Goal: Information Seeking & Learning: Learn about a topic

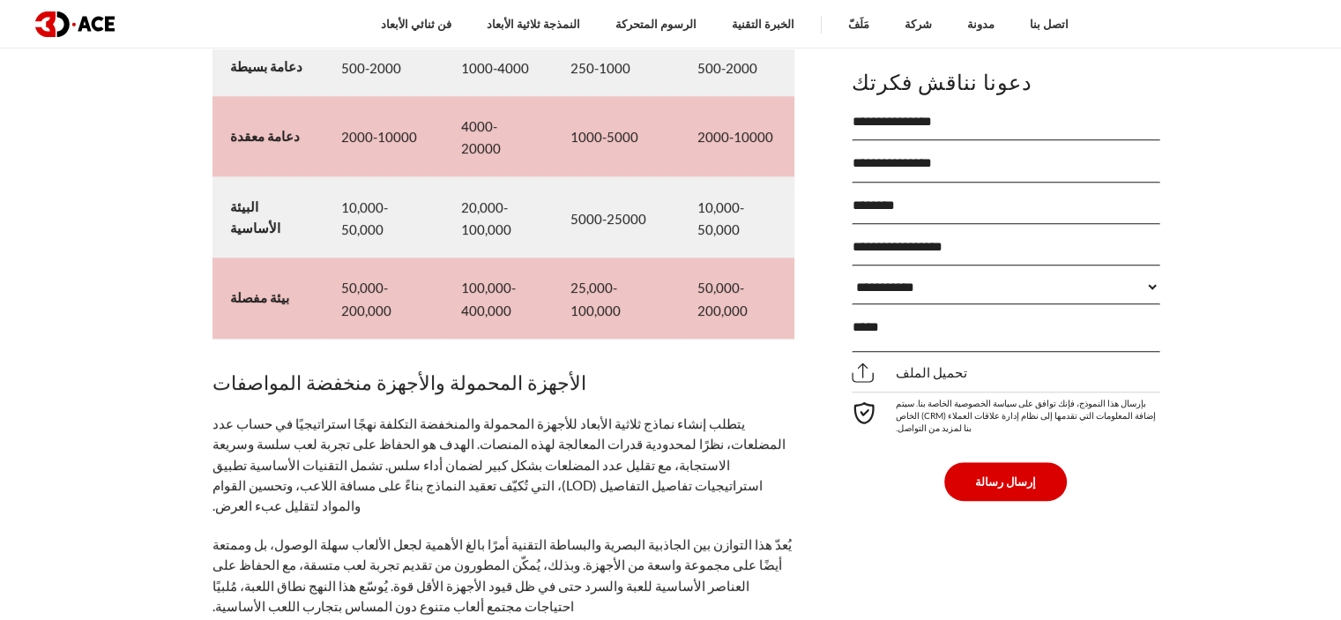
scroll to position [8179, 0]
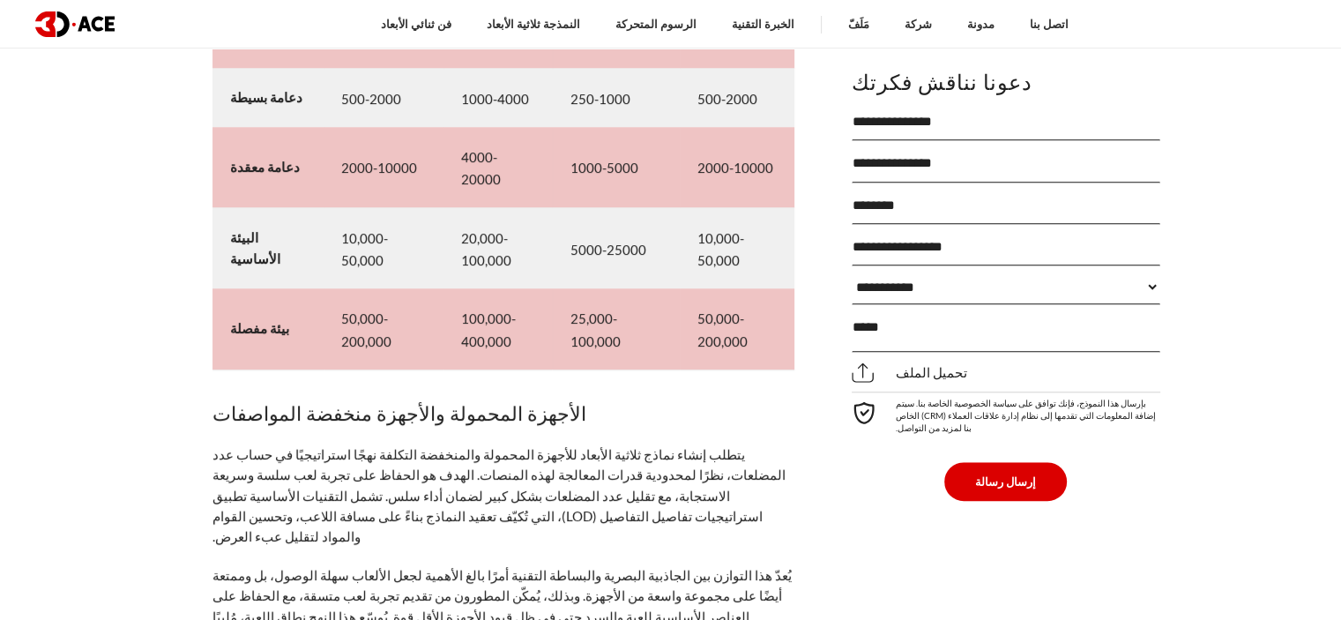
drag, startPoint x: 714, startPoint y: 466, endPoint x: 686, endPoint y: 466, distance: 28.2
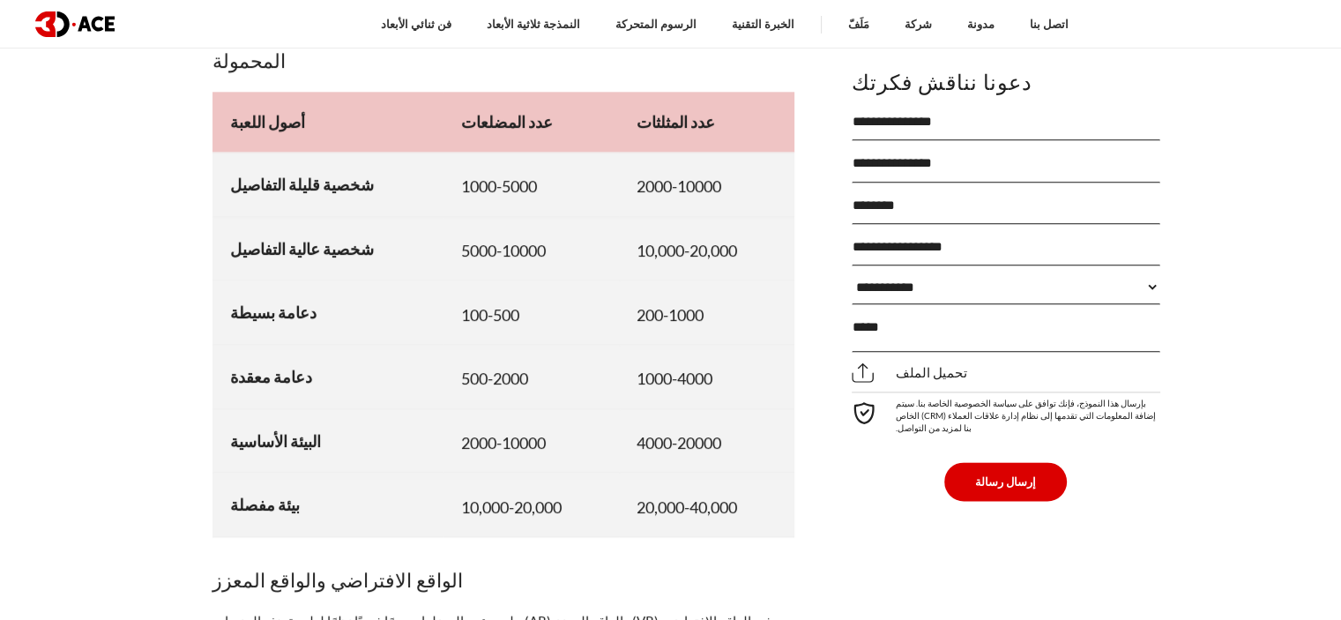
scroll to position [8796, 0]
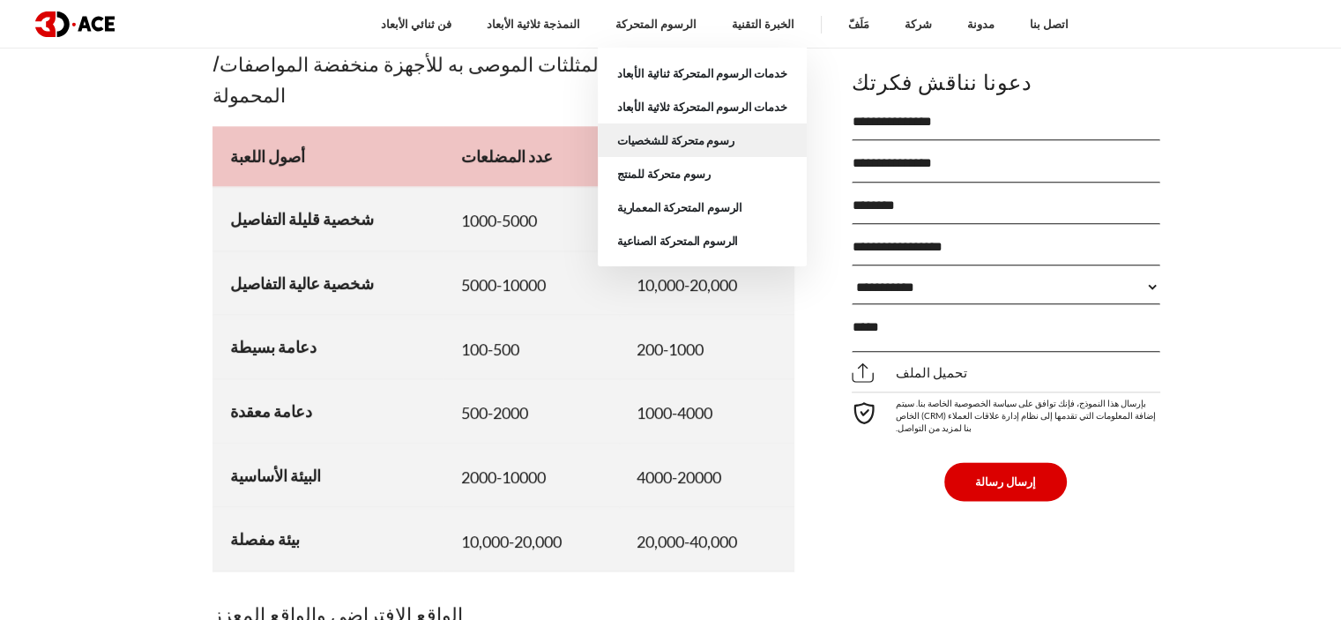
click at [712, 147] on link "رسوم متحركة للشخصيات" at bounding box center [702, 140] width 209 height 34
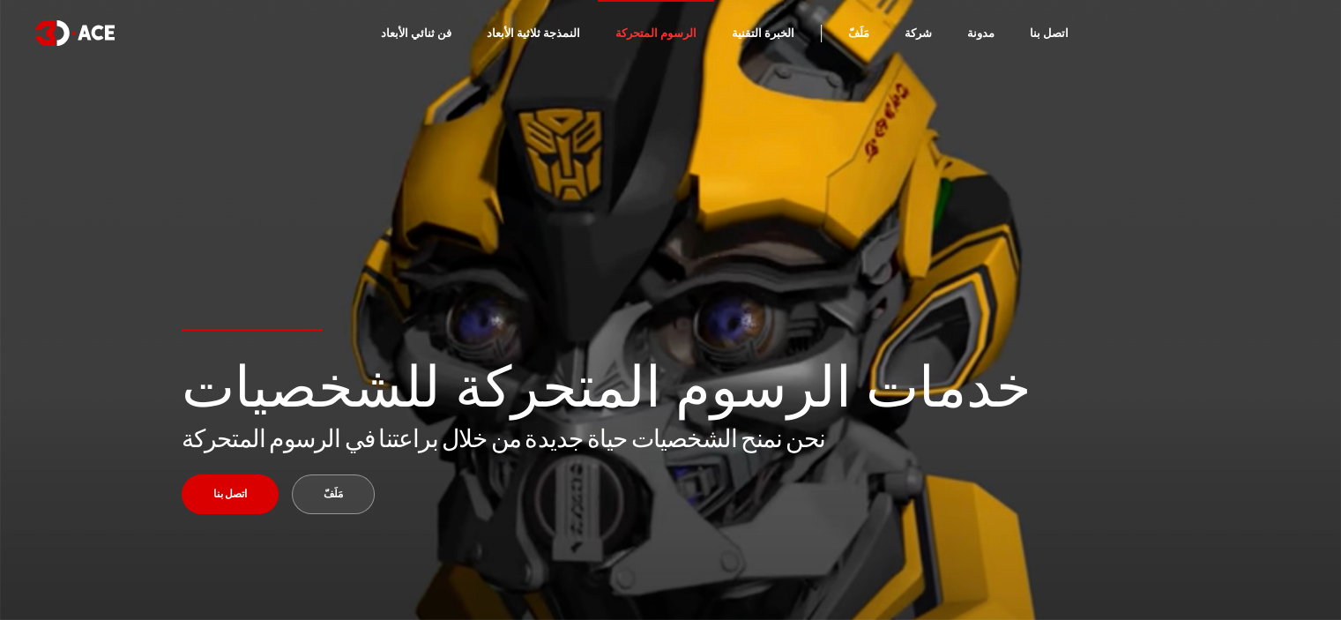
drag, startPoint x: 750, startPoint y: 280, endPoint x: 432, endPoint y: 237, distance: 321.1
click at [432, 237] on section "خدمات الرسوم المتحركة للشخصيات نحن نمنح الشخصيات حياة جديدة من خلال براعتنا في …" at bounding box center [670, 310] width 1341 height 620
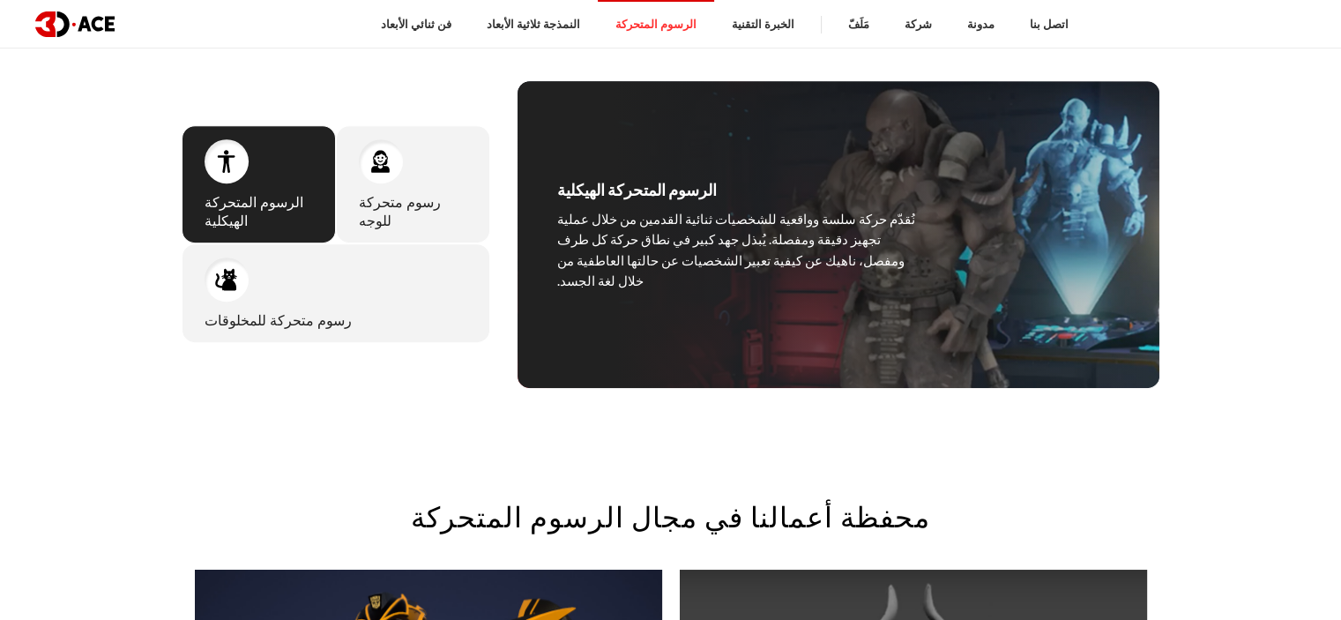
scroll to position [794, 0]
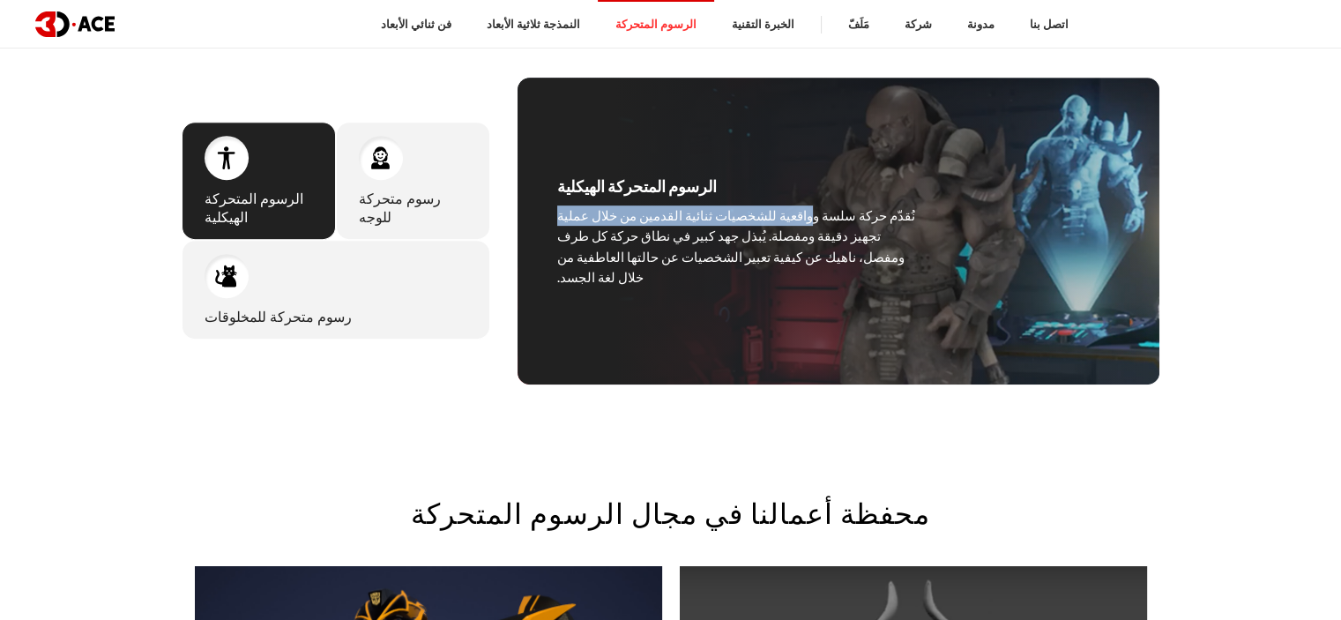
drag, startPoint x: 609, startPoint y: 205, endPoint x: 636, endPoint y: 204, distance: 26.5
click at [711, 207] on div "الرسوم المتحركة الهيكلية نُقدّم حركة سلسة وواقعية للشخصيات ثنائية القدمين من خل…" at bounding box center [738, 231] width 441 height 307
click at [418, 175] on div "رسوم متحركة للوجه يُعدّ إنشاء رسوم متحركة للوجه تحديًا حقيقيًا، نظرًا لعدد العض…" at bounding box center [413, 181] width 154 height 118
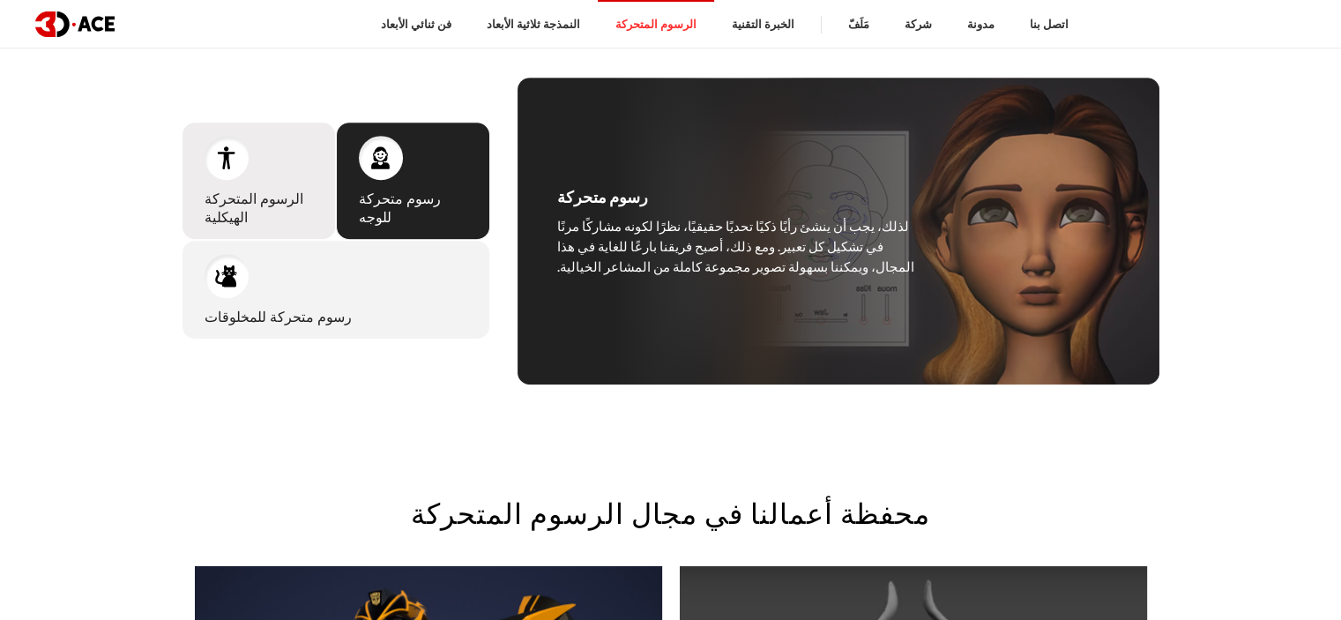
click at [247, 175] on div "الرسوم المتحركة الهيكلية نُقدّم حركة سلسة وواقعية للشخصيات ثنائية القدمين من خل…" at bounding box center [259, 181] width 154 height 118
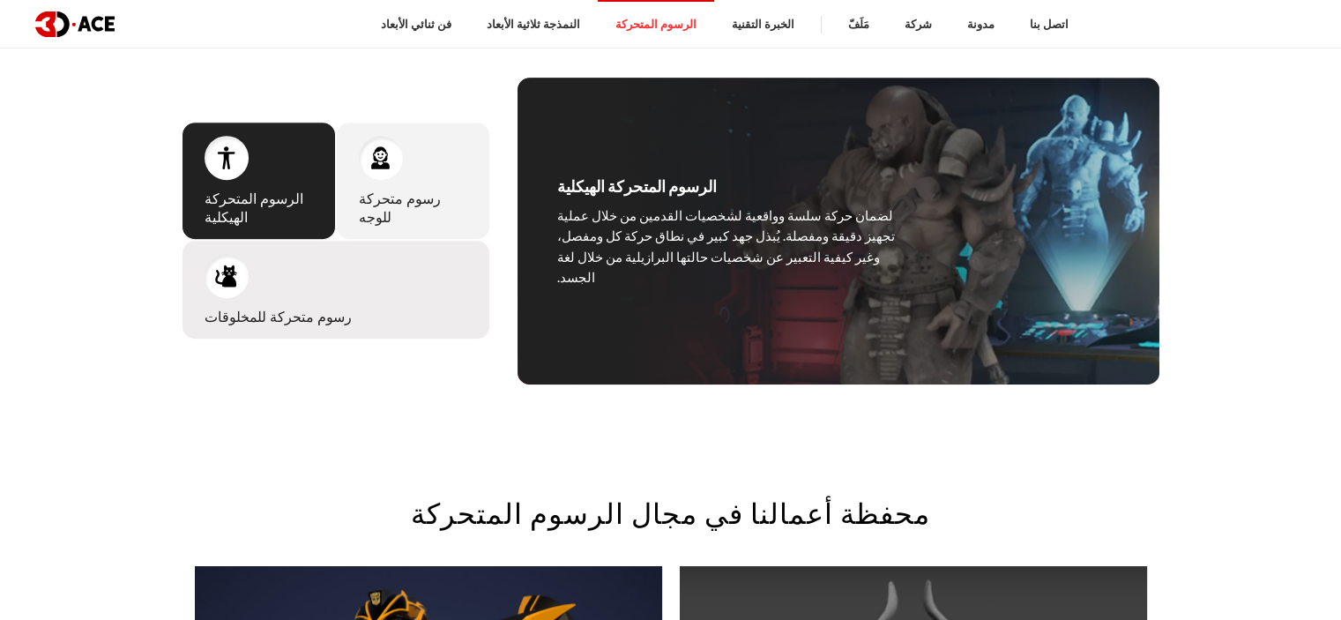
click at [395, 268] on div "رسوم متحركة للمخلوقات يميل بعض رسامي الرسوم المتحركة إلى تطبيق ترتيب عام على حر…" at bounding box center [336, 290] width 309 height 100
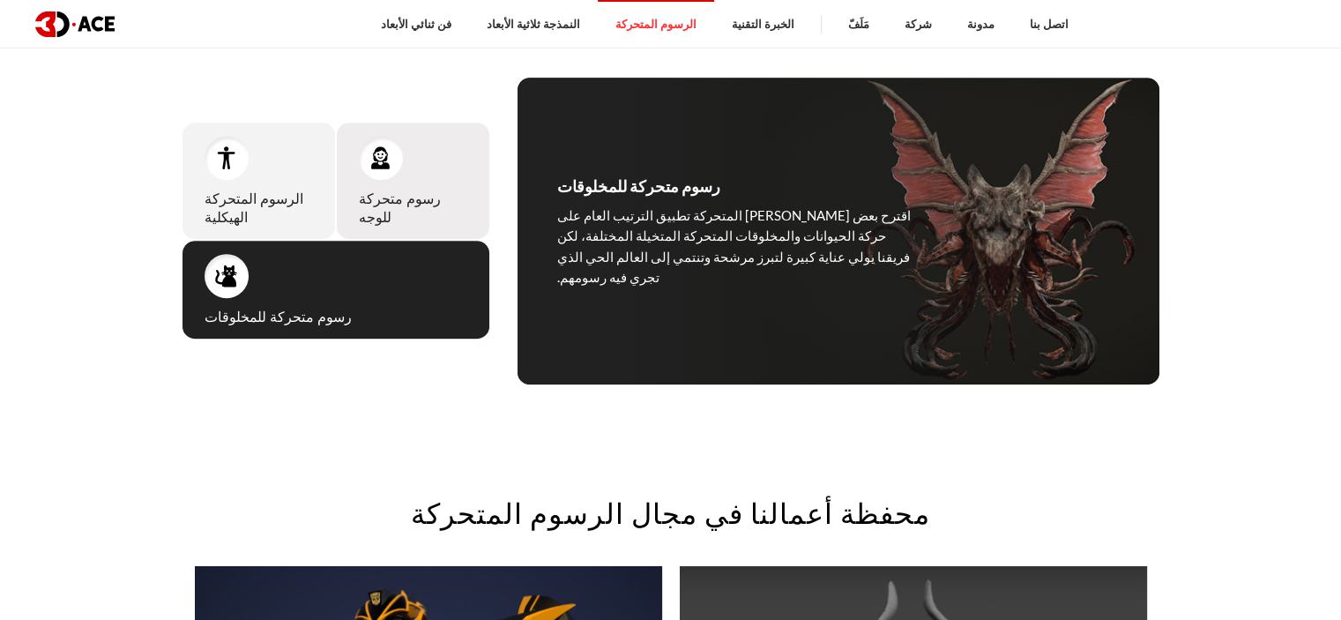
click at [400, 201] on font "رسوم متحركة للوجه" at bounding box center [400, 207] width 82 height 40
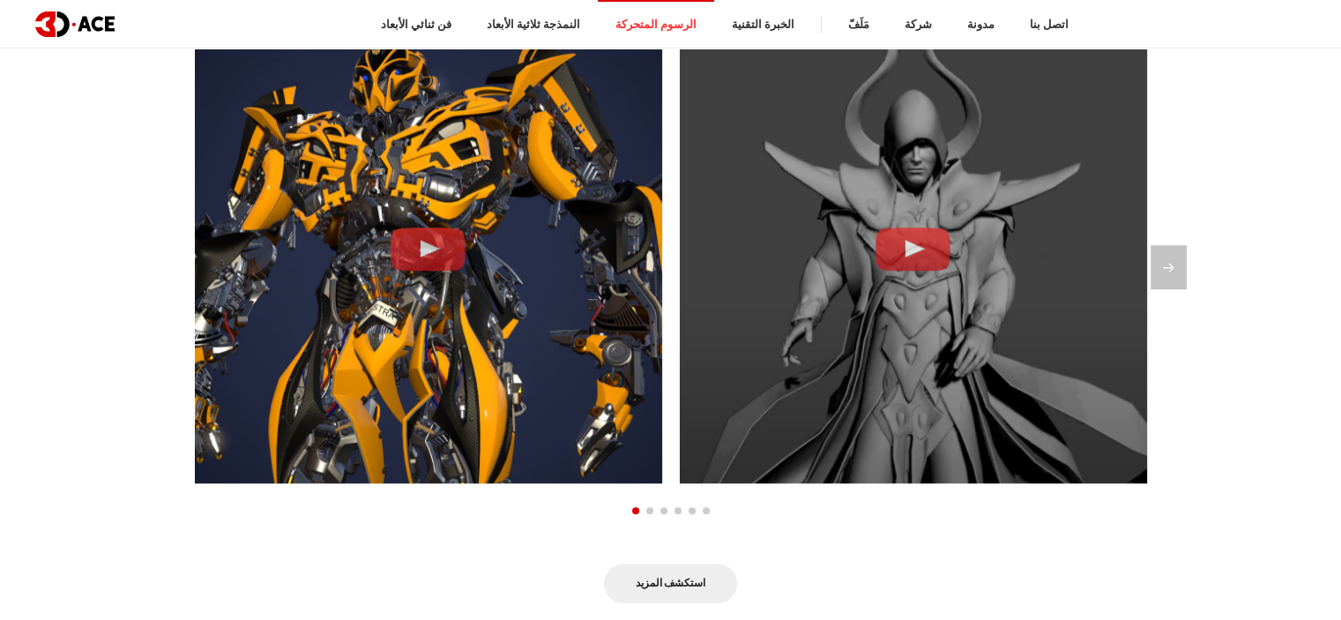
scroll to position [1323, 0]
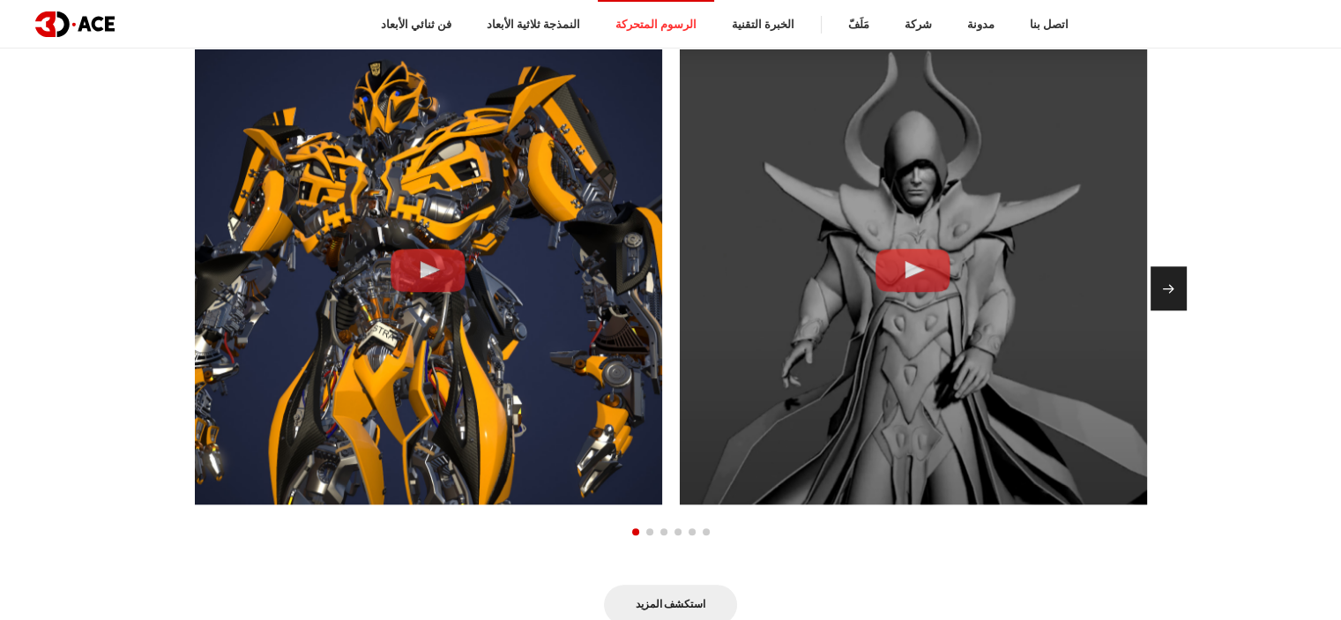
click at [1167, 284] on div "الشريحة التالية" at bounding box center [1169, 288] width 36 height 44
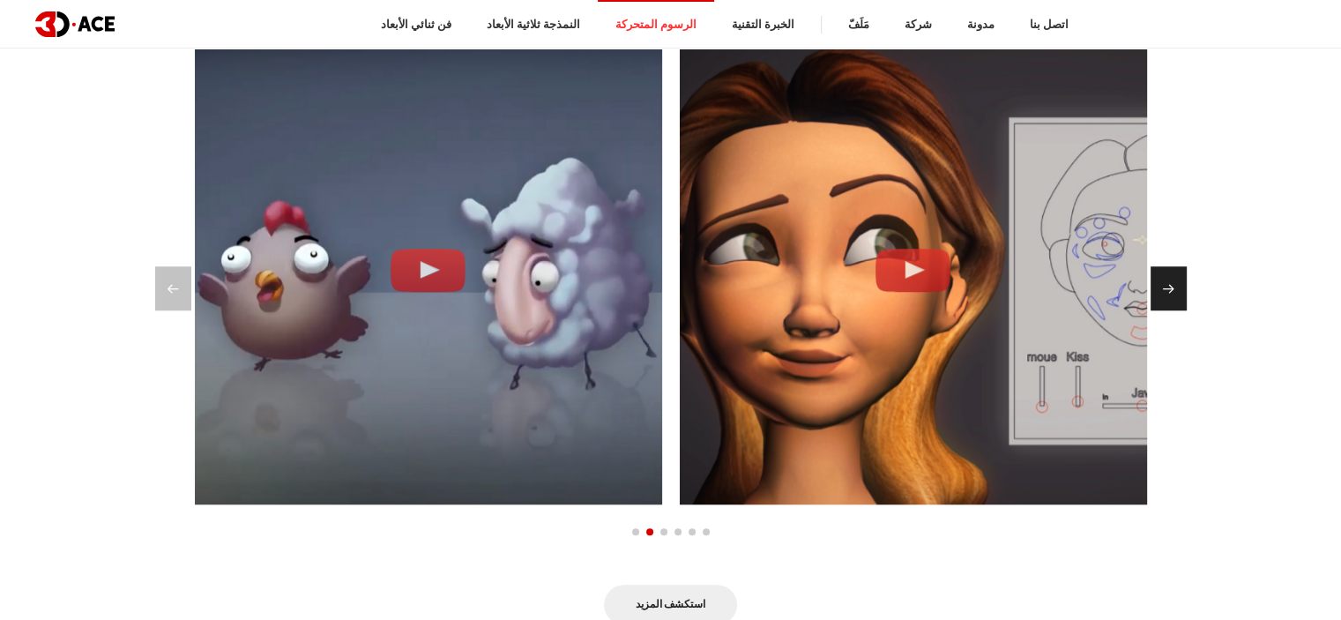
click at [1167, 284] on div "الشريحة التالية" at bounding box center [1169, 288] width 36 height 44
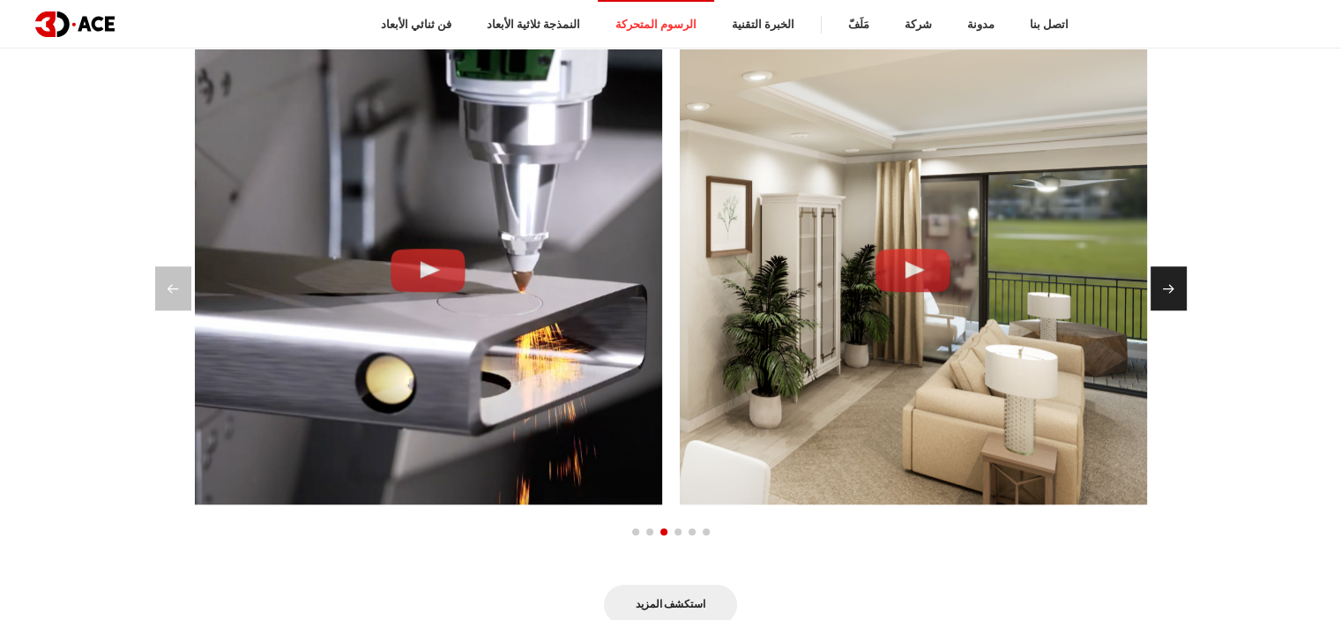
click at [1167, 284] on div "الشريحة التالية" at bounding box center [1169, 288] width 36 height 44
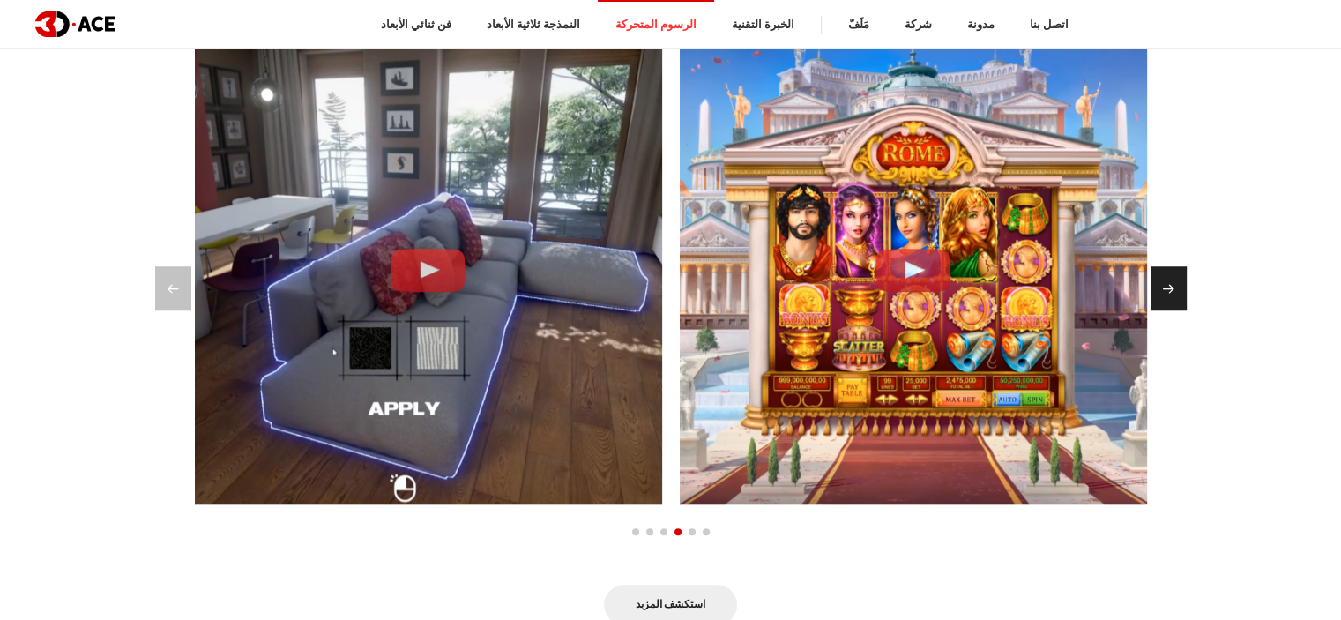
click at [1167, 284] on div "الشريحة التالية" at bounding box center [1169, 288] width 36 height 44
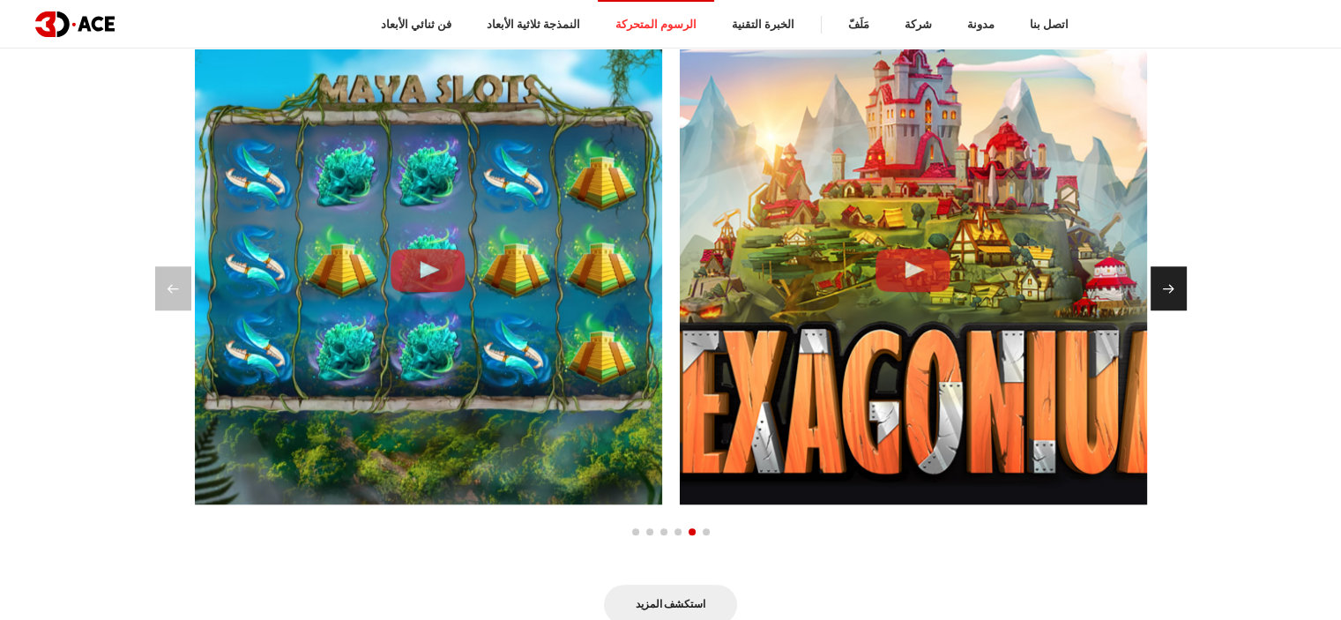
click at [1167, 284] on div "الشريحة التالية" at bounding box center [1169, 288] width 36 height 44
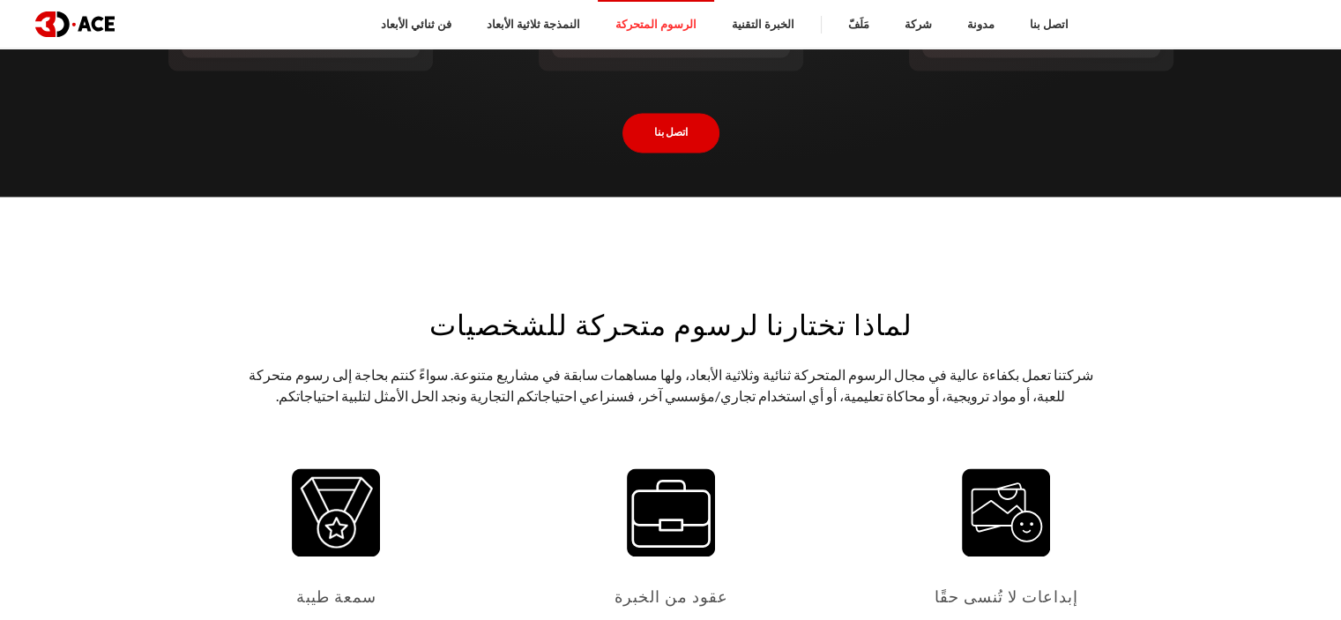
scroll to position [2469, 0]
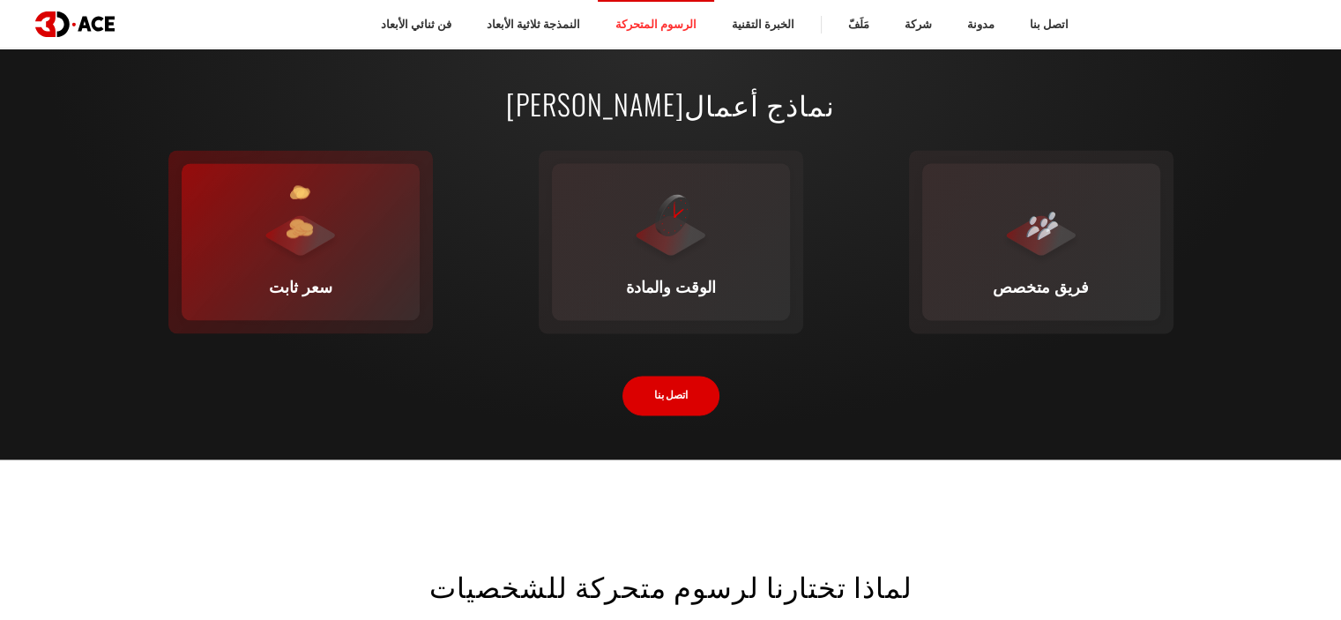
click at [328, 221] on div at bounding box center [300, 224] width 79 height 79
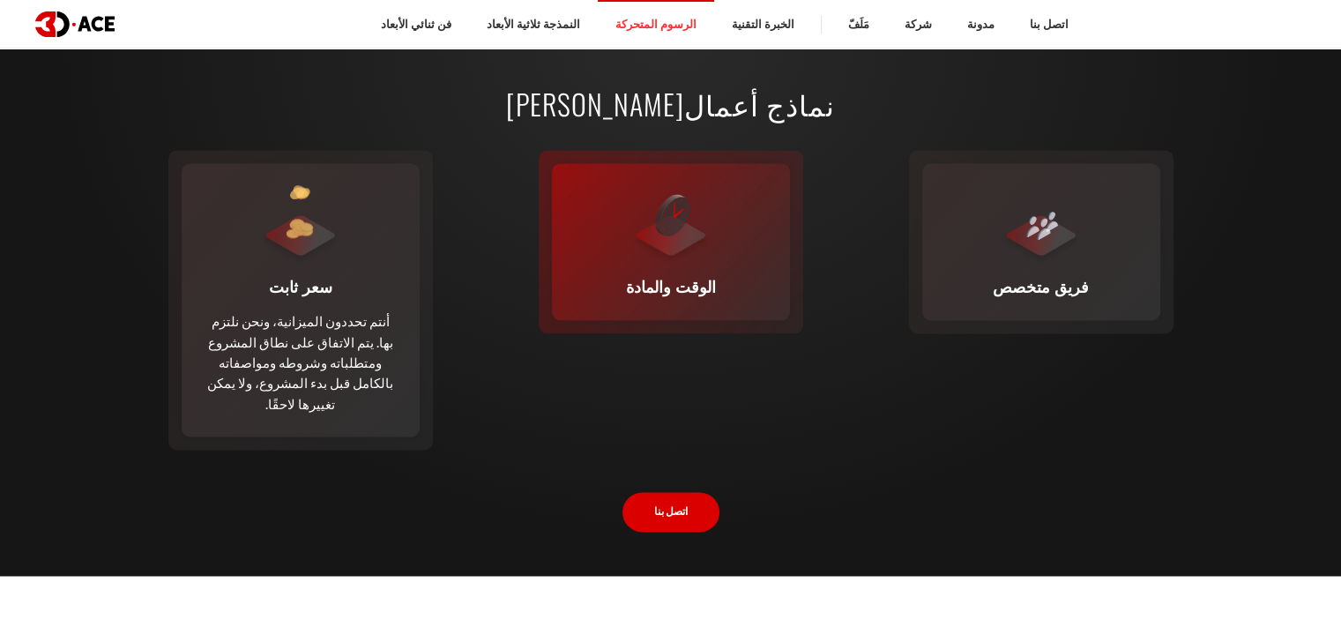
click at [615, 274] on div "الوقت والمادة يقوم هذا النموذج المرن بحساب التكلفة على أساس الوقت والمواد المست…" at bounding box center [671, 241] width 238 height 157
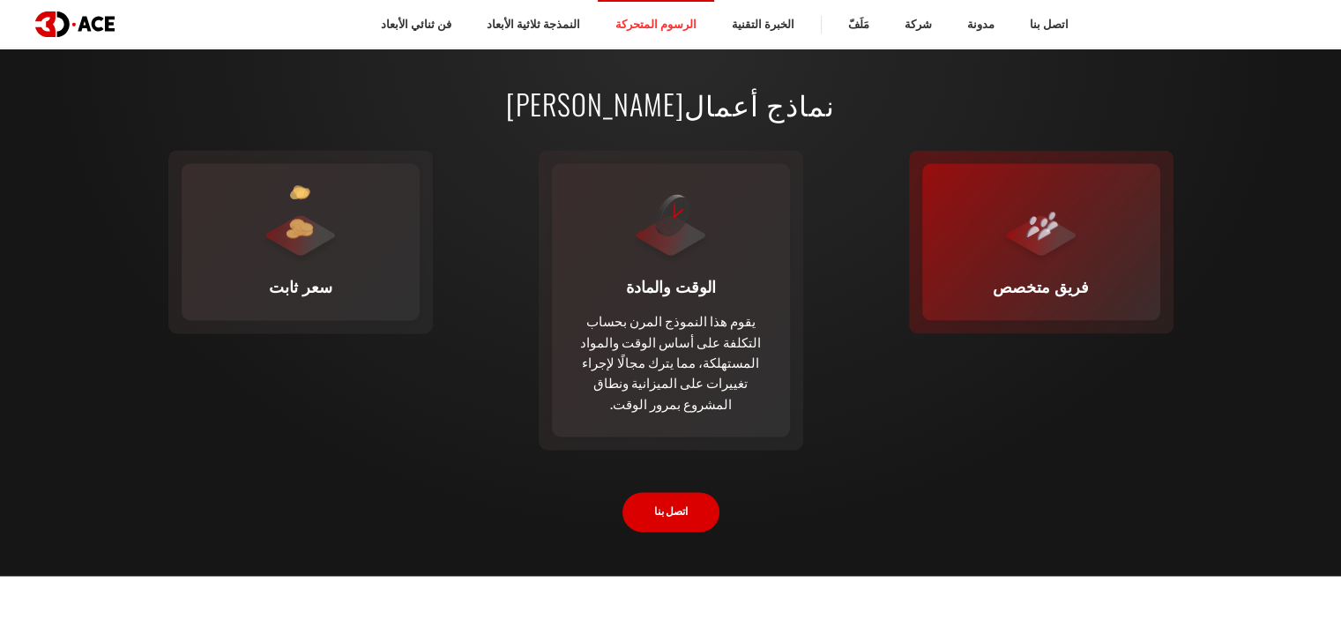
click at [1010, 299] on div "فريق متخصص ينضم فريق كامل (أو خبير واحد من فريقنا) إلى خبرائك الحاليين في المشر…" at bounding box center [1041, 241] width 238 height 157
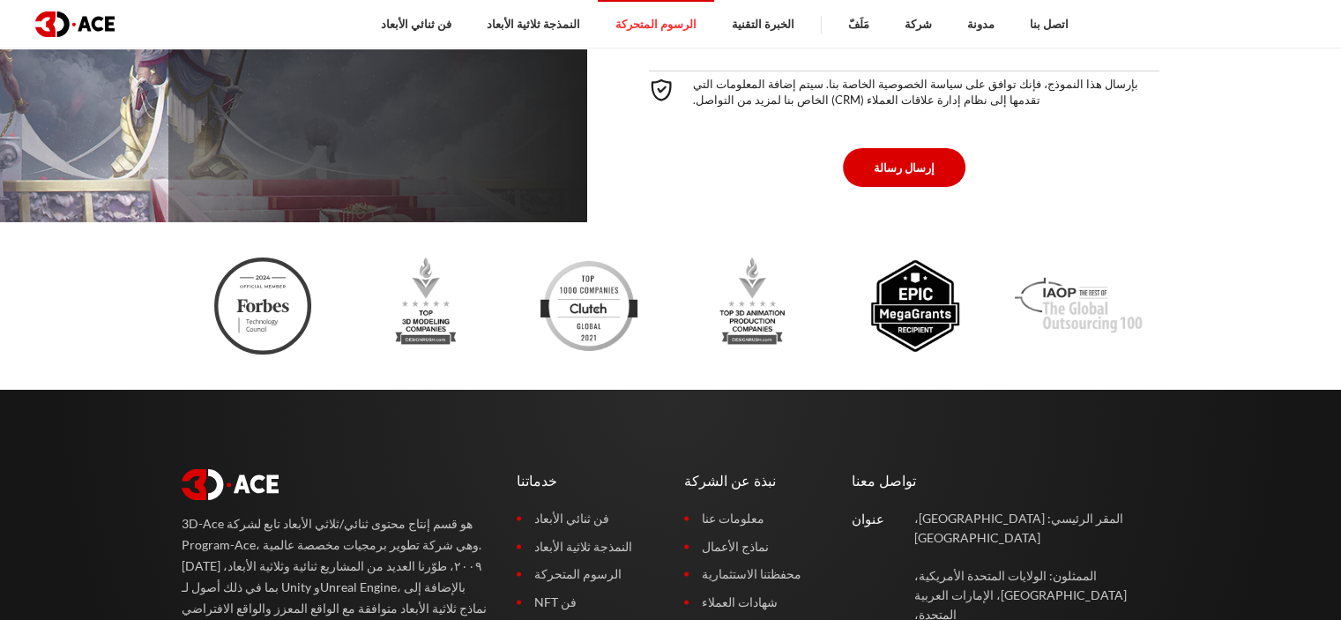
scroll to position [6084, 0]
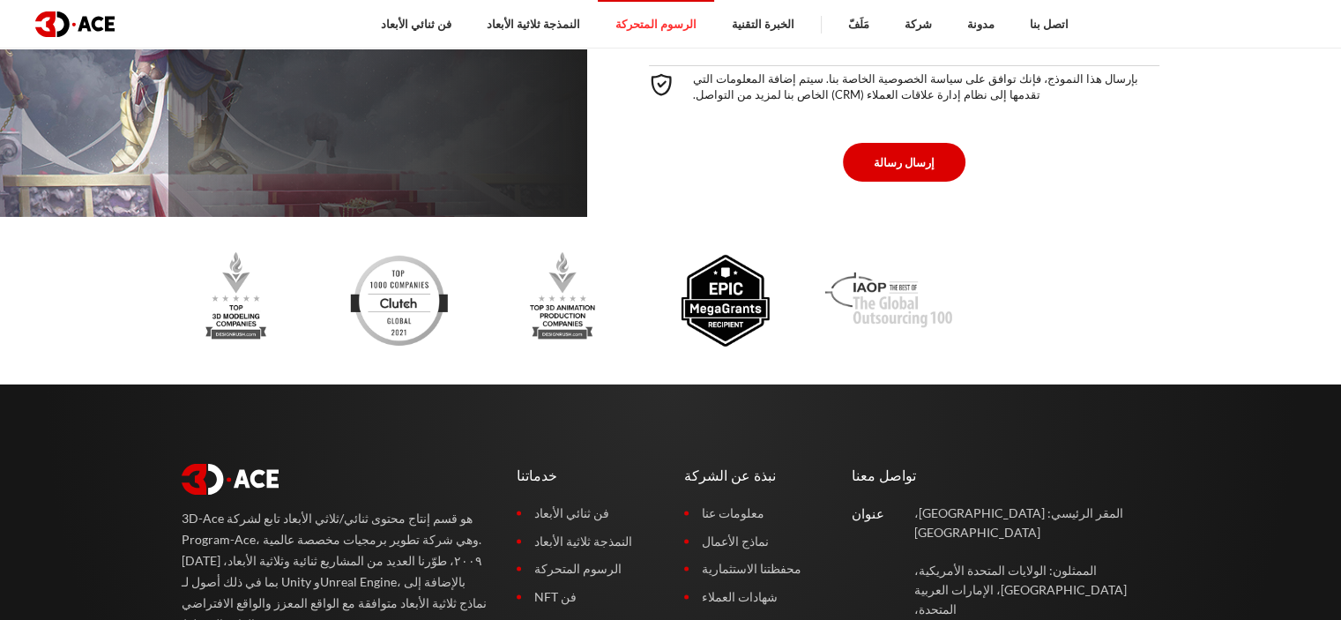
click at [455, 252] on div at bounding box center [480, 300] width 979 height 97
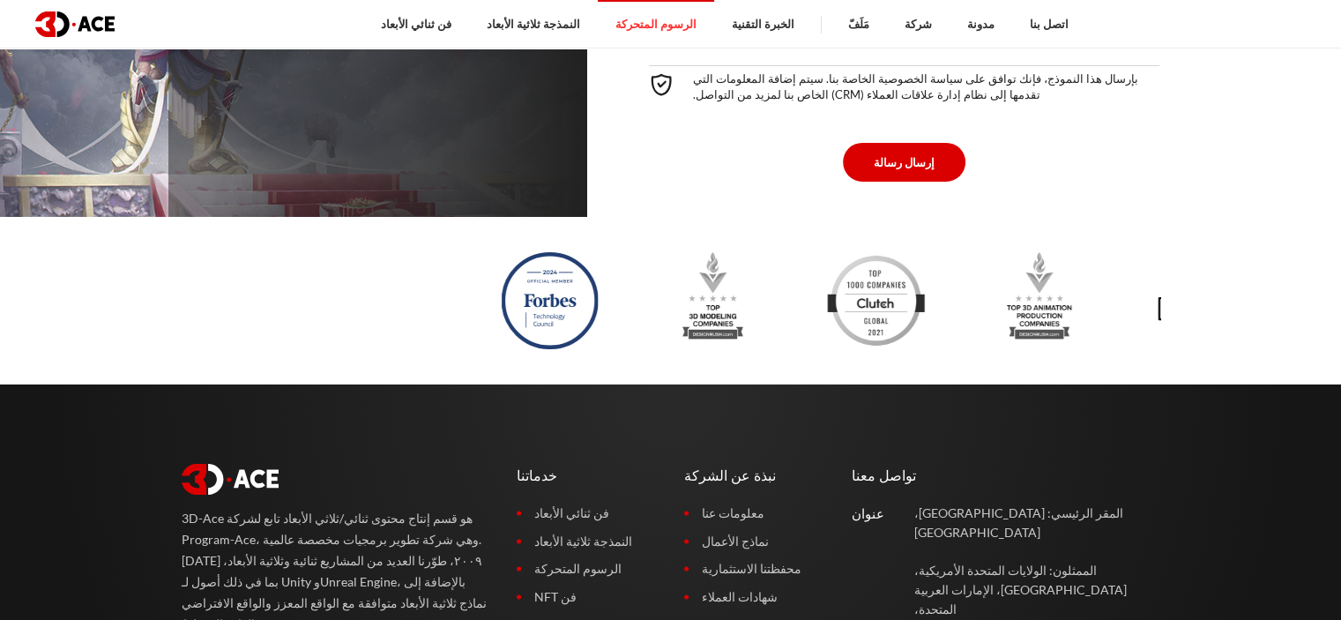
click at [1139, 252] on div at bounding box center [957, 300] width 979 height 97
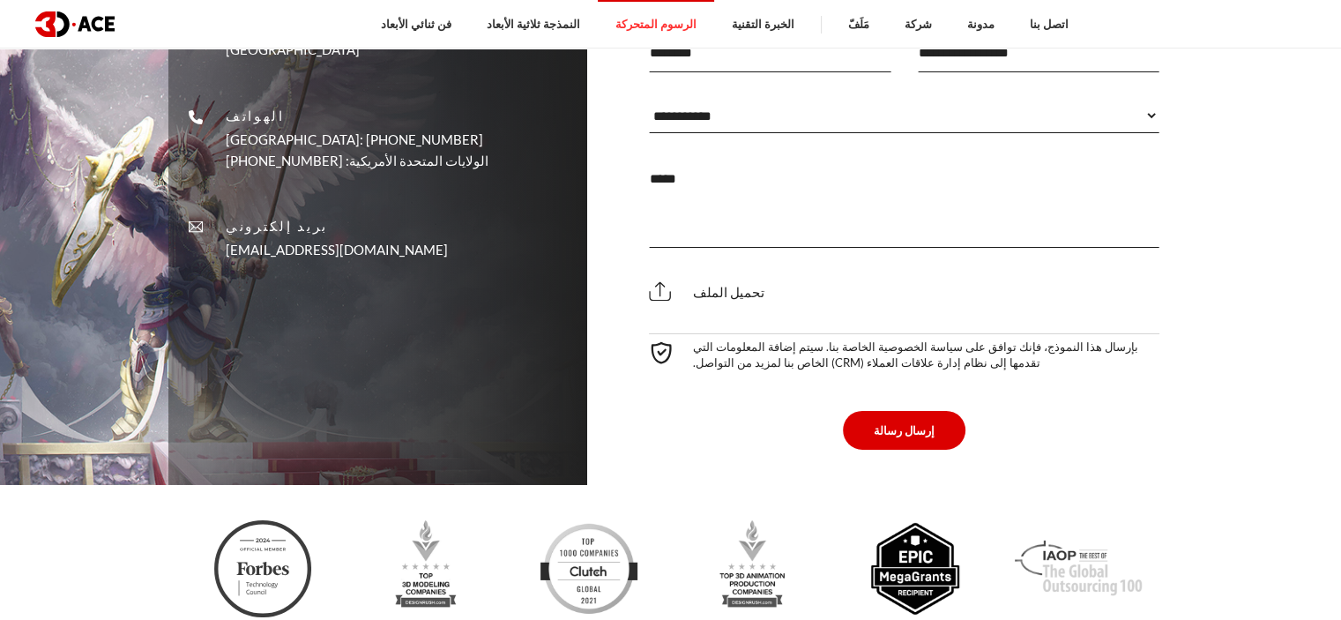
scroll to position [5819, 0]
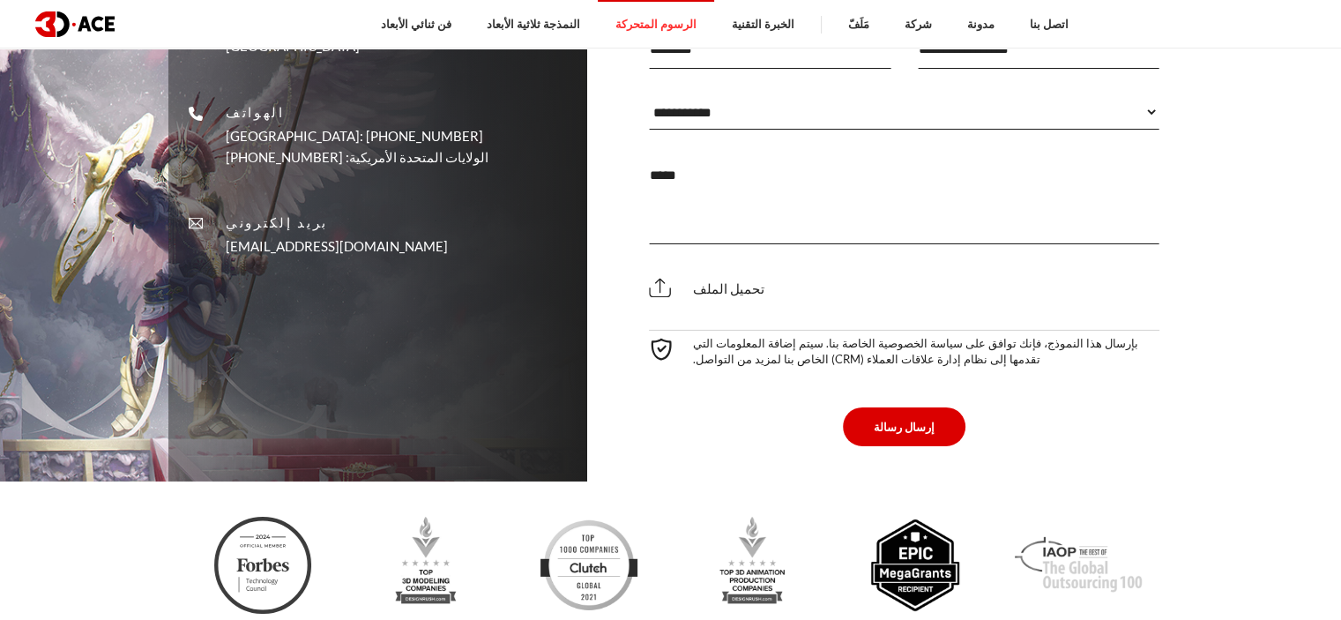
click at [931, 517] on img at bounding box center [915, 565] width 97 height 97
click at [1132, 517] on img at bounding box center [1078, 565] width 127 height 97
click at [1055, 517] on img at bounding box center [1078, 565] width 127 height 97
click at [876, 517] on img at bounding box center [915, 565] width 97 height 97
click at [778, 517] on img at bounding box center [752, 565] width 97 height 97
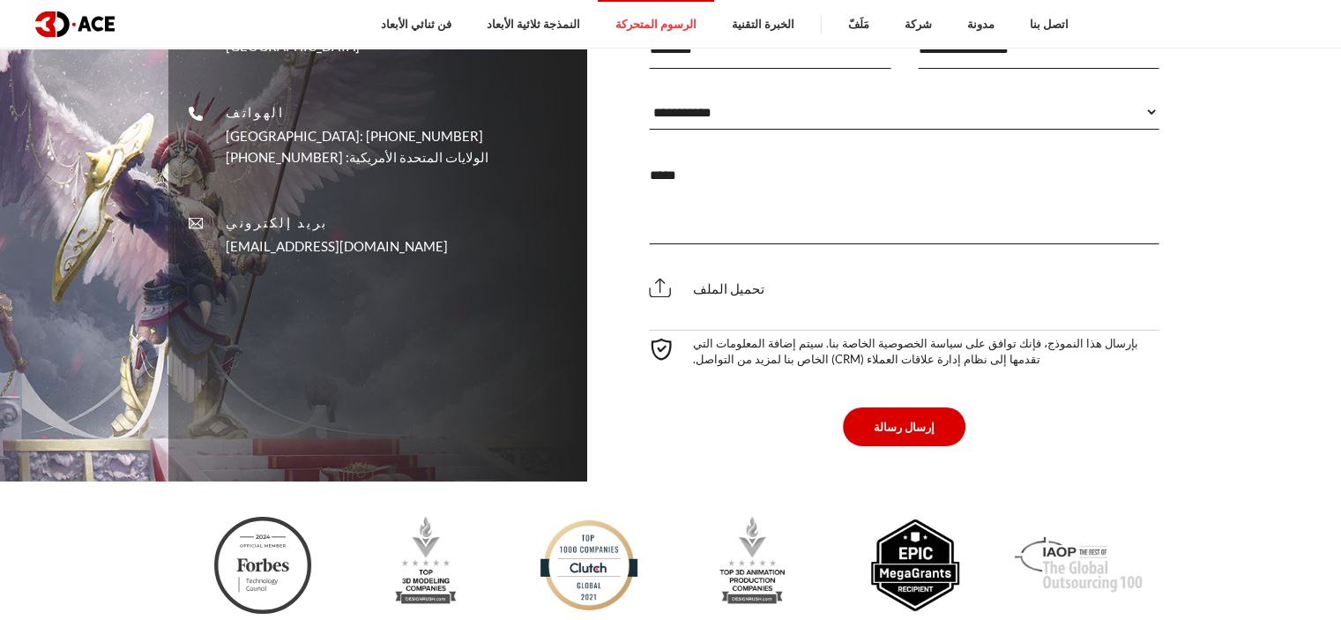
click at [607, 517] on img at bounding box center [588, 565] width 97 height 97
click at [487, 517] on div at bounding box center [426, 565] width 163 height 97
click at [422, 517] on img at bounding box center [425, 565] width 97 height 97
click at [400, 517] on img at bounding box center [425, 565] width 97 height 97
click at [594, 517] on img at bounding box center [588, 565] width 97 height 97
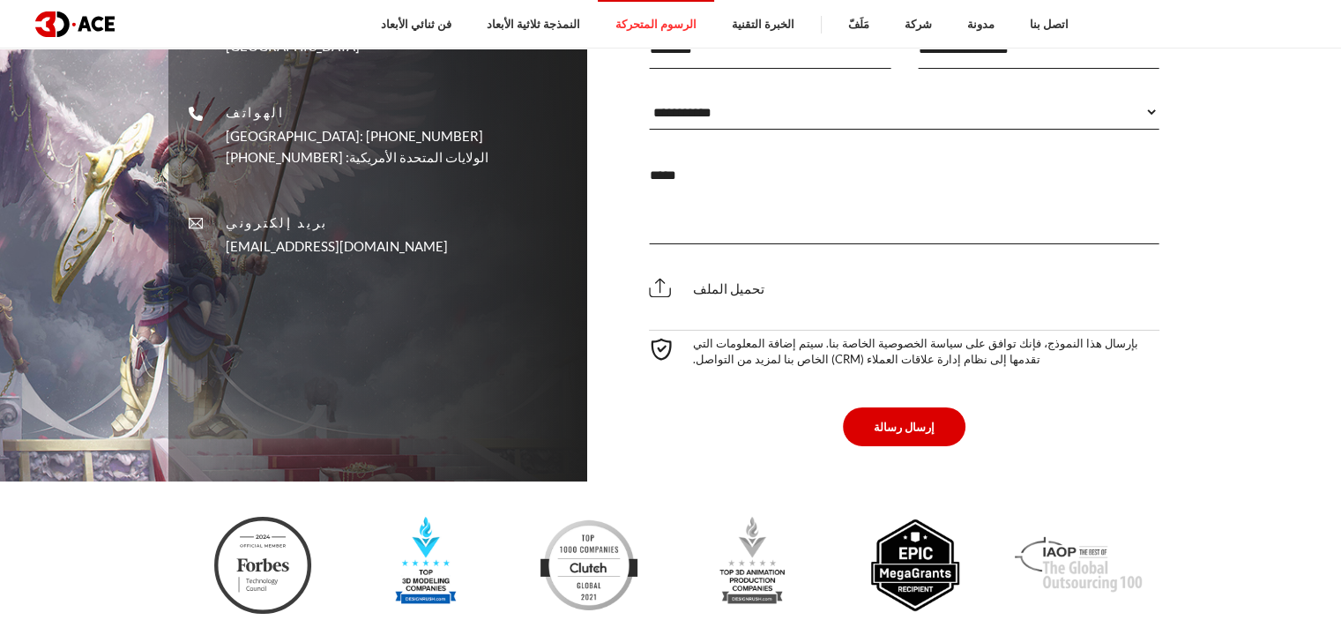
click at [471, 517] on img at bounding box center [425, 565] width 97 height 97
click at [444, 517] on img at bounding box center [425, 565] width 97 height 97
click at [272, 517] on img at bounding box center [262, 565] width 97 height 97
click at [346, 517] on div at bounding box center [426, 565] width 163 height 97
click at [326, 517] on div at bounding box center [263, 565] width 163 height 97
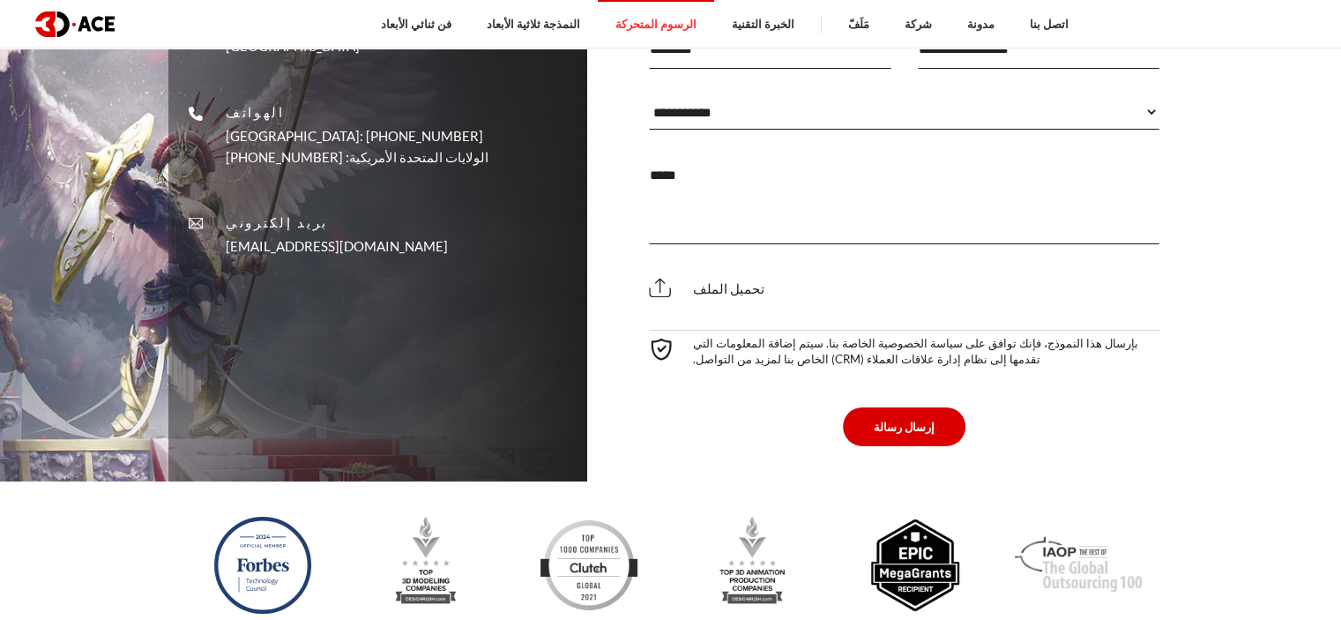
click at [294, 517] on img at bounding box center [262, 565] width 97 height 97
click at [288, 517] on img at bounding box center [261, 565] width 97 height 97
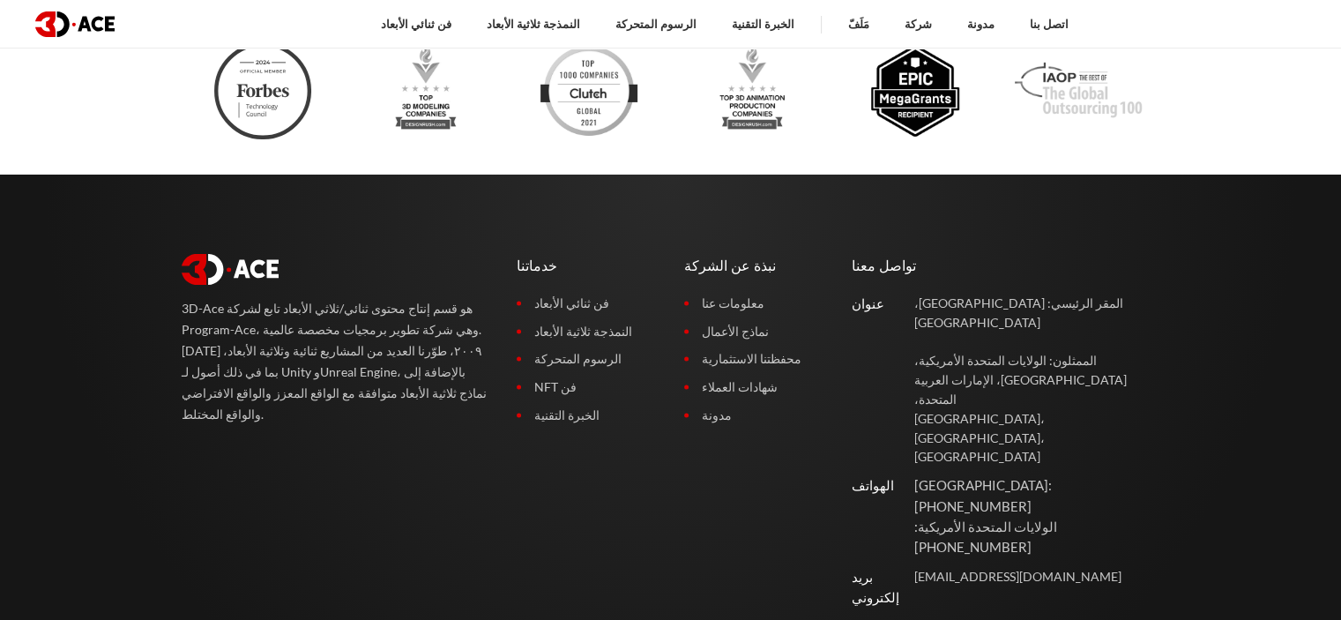
scroll to position [6259, 0]
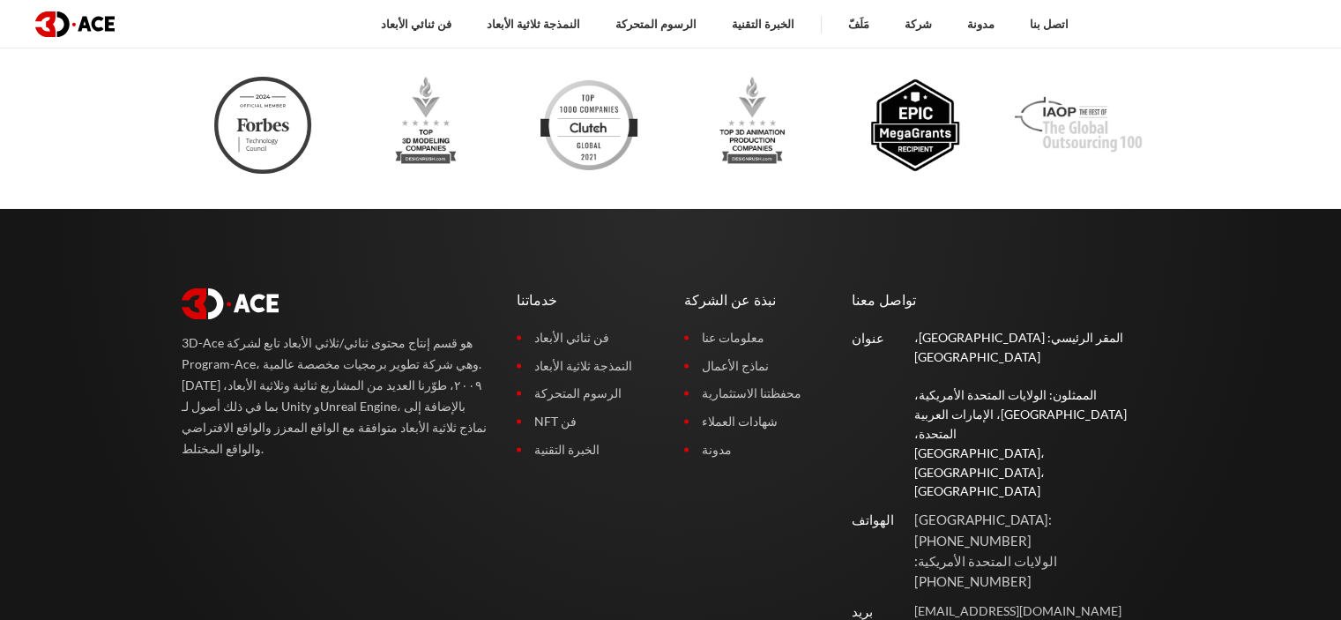
click at [950, 387] on font "الممثلون: الولايات المتحدة الأمريكية، [GEOGRAPHIC_DATA]، الإمارات العربية المتح…" at bounding box center [1020, 414] width 212 height 54
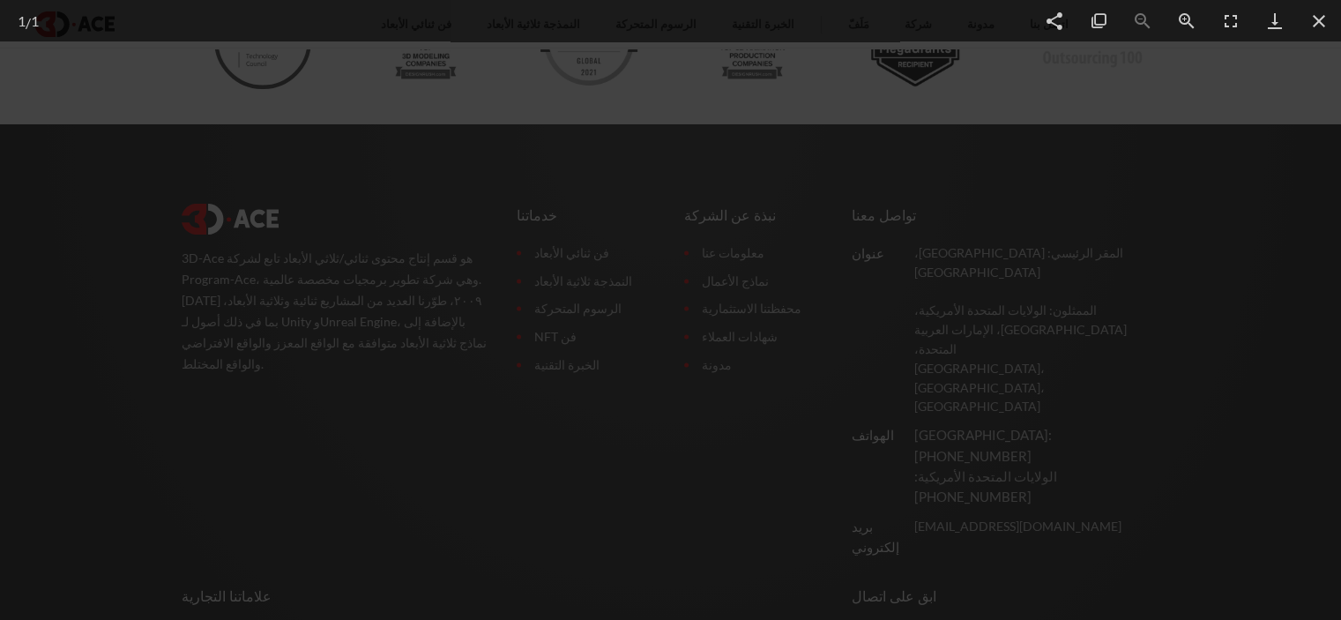
scroll to position [6347, 0]
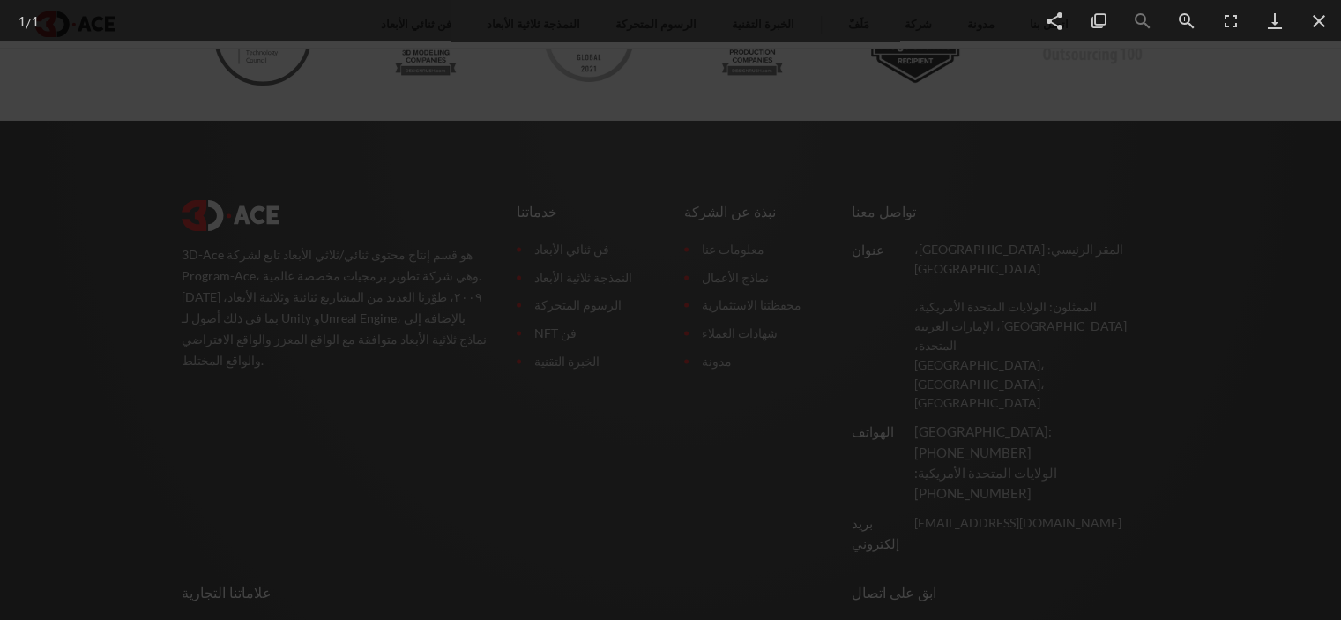
click at [1340, 253] on div at bounding box center [670, 310] width 1341 height 620
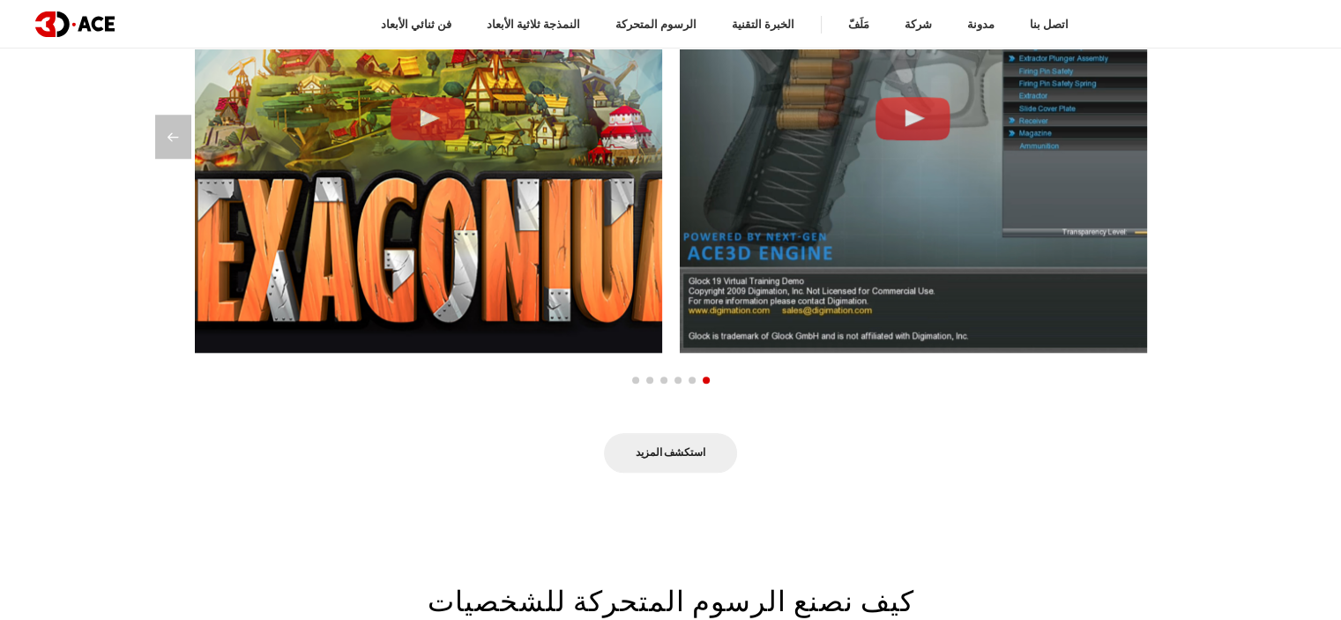
scroll to position [1915, 0]
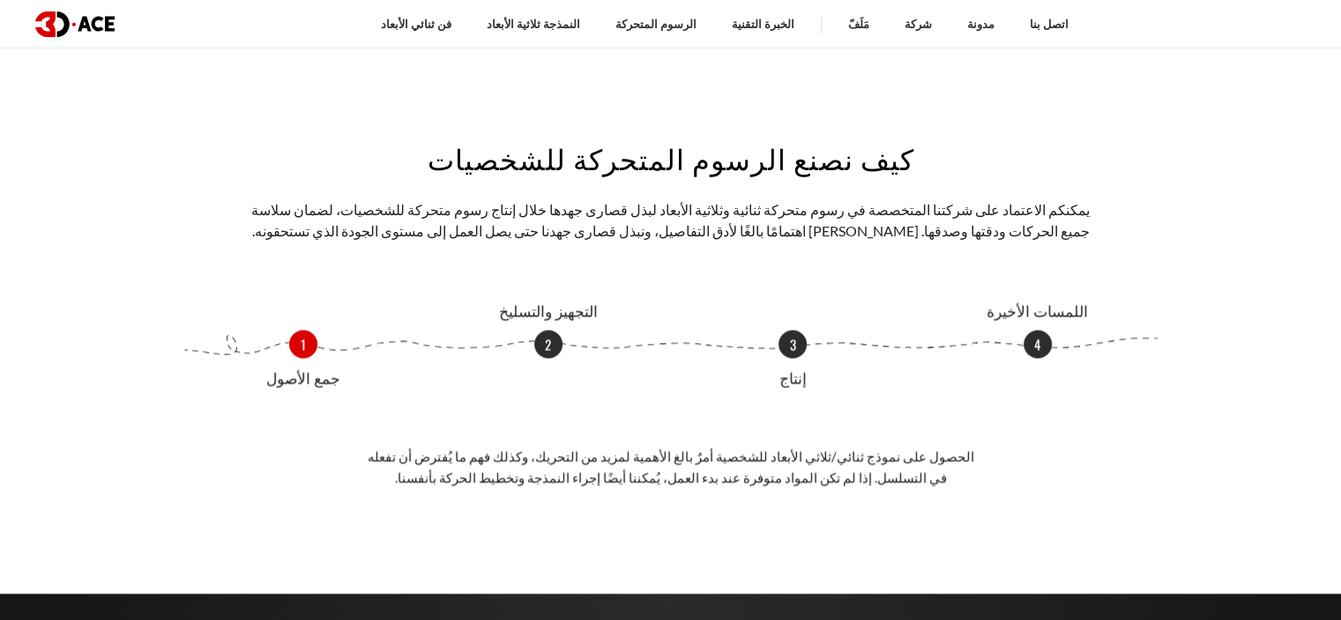
click at [542, 345] on p "2" at bounding box center [548, 344] width 28 height 28
drag, startPoint x: 776, startPoint y: 357, endPoint x: 860, endPoint y: 306, distance: 98.1
click at [778, 357] on div "1 جمع الأصول 2 التجهيز والتسليخ 3 إنتاج 4 اللمسات الأخيرة" at bounding box center [671, 344] width 979 height 28
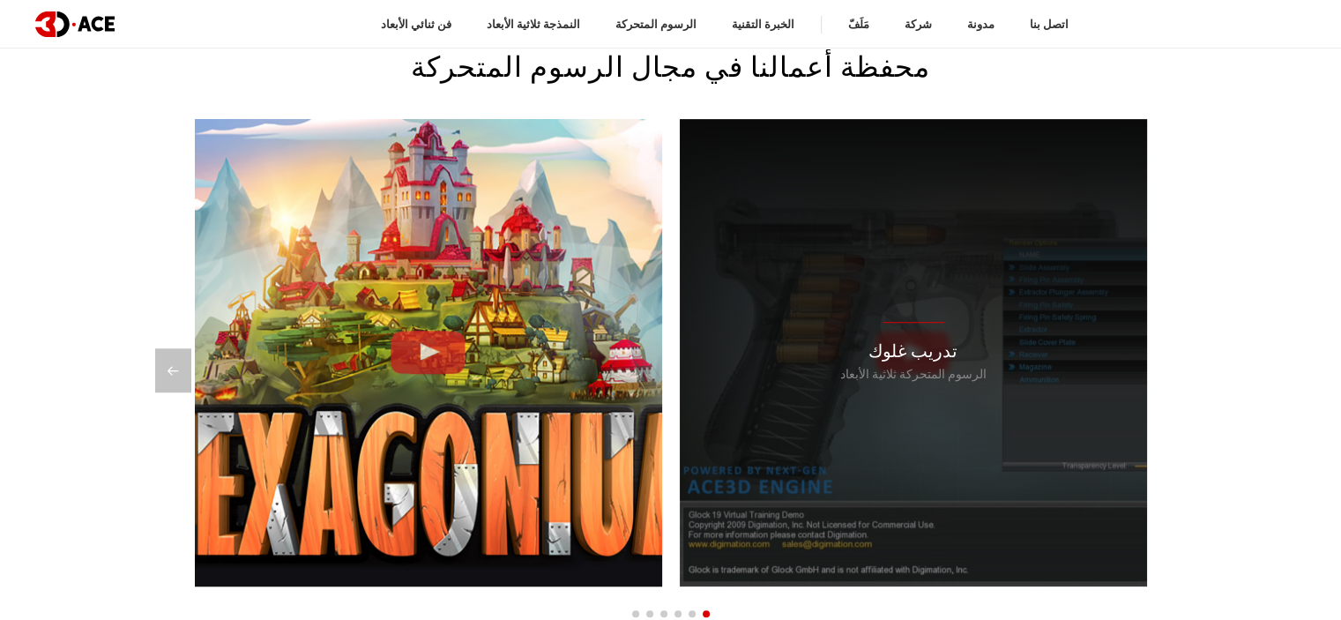
scroll to position [1210, 0]
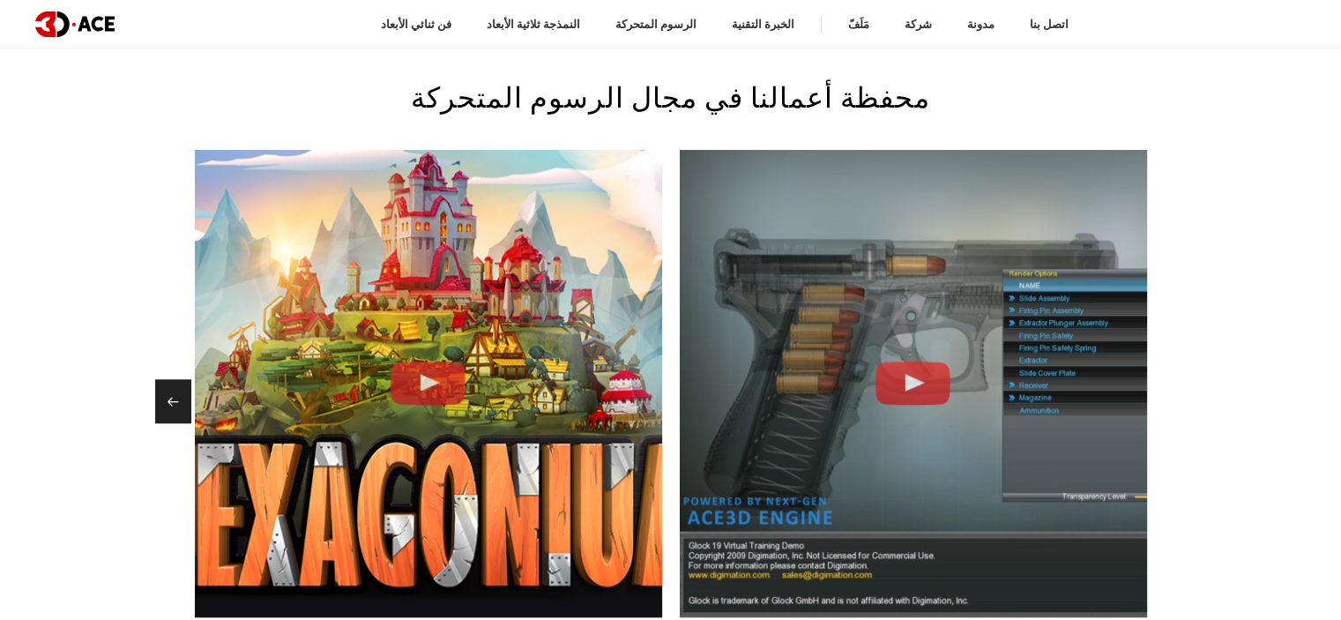
click at [168, 406] on div "الشريحة السابقة" at bounding box center [173, 401] width 36 height 44
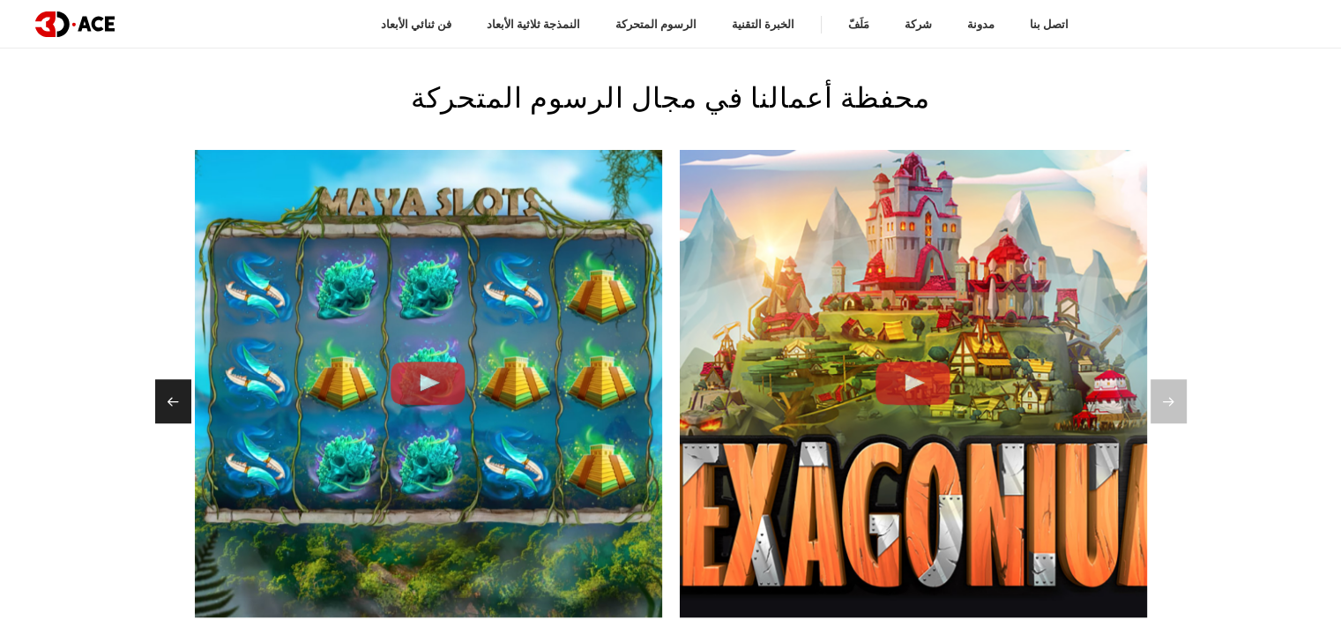
click at [168, 406] on div "الشريحة السابقة" at bounding box center [173, 401] width 36 height 44
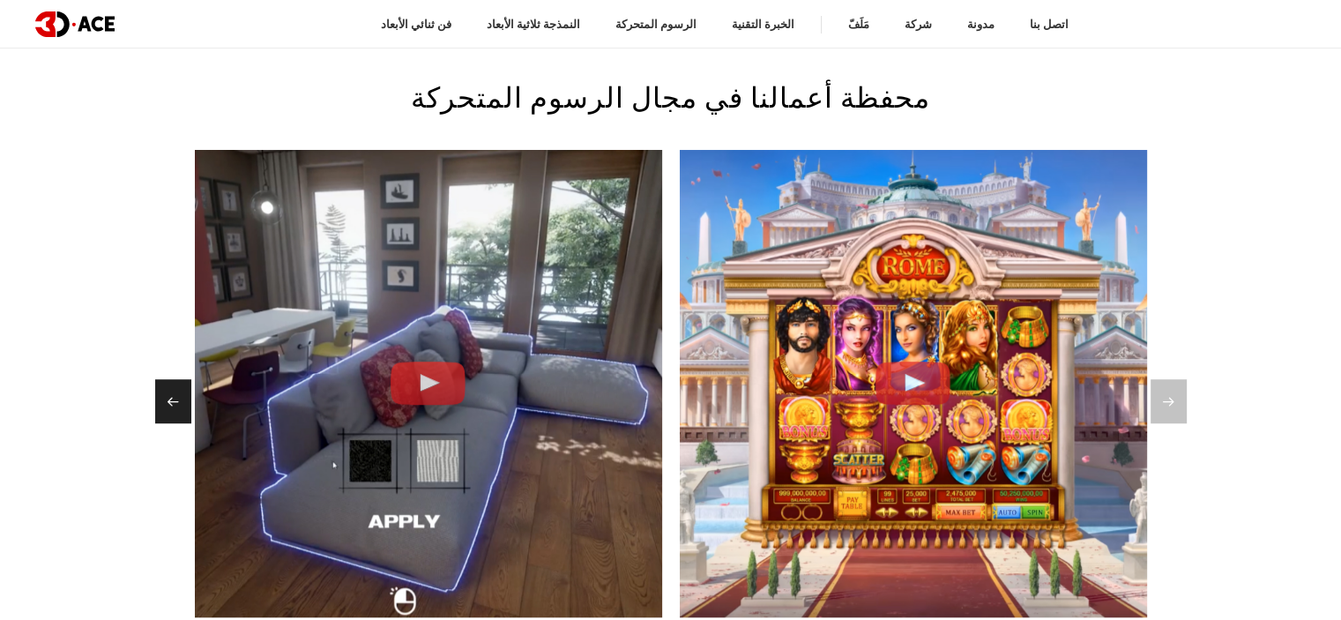
click at [168, 406] on div "الشريحة السابقة" at bounding box center [173, 401] width 36 height 44
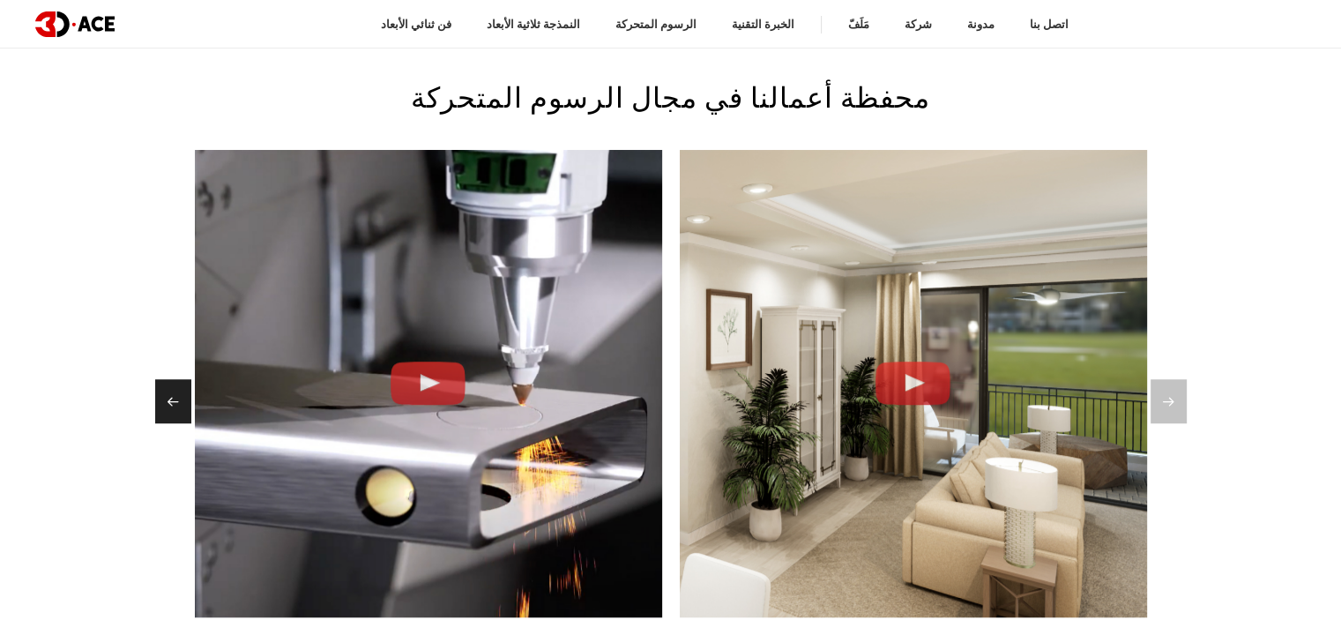
click at [168, 406] on div "الشريحة السابقة" at bounding box center [173, 401] width 36 height 44
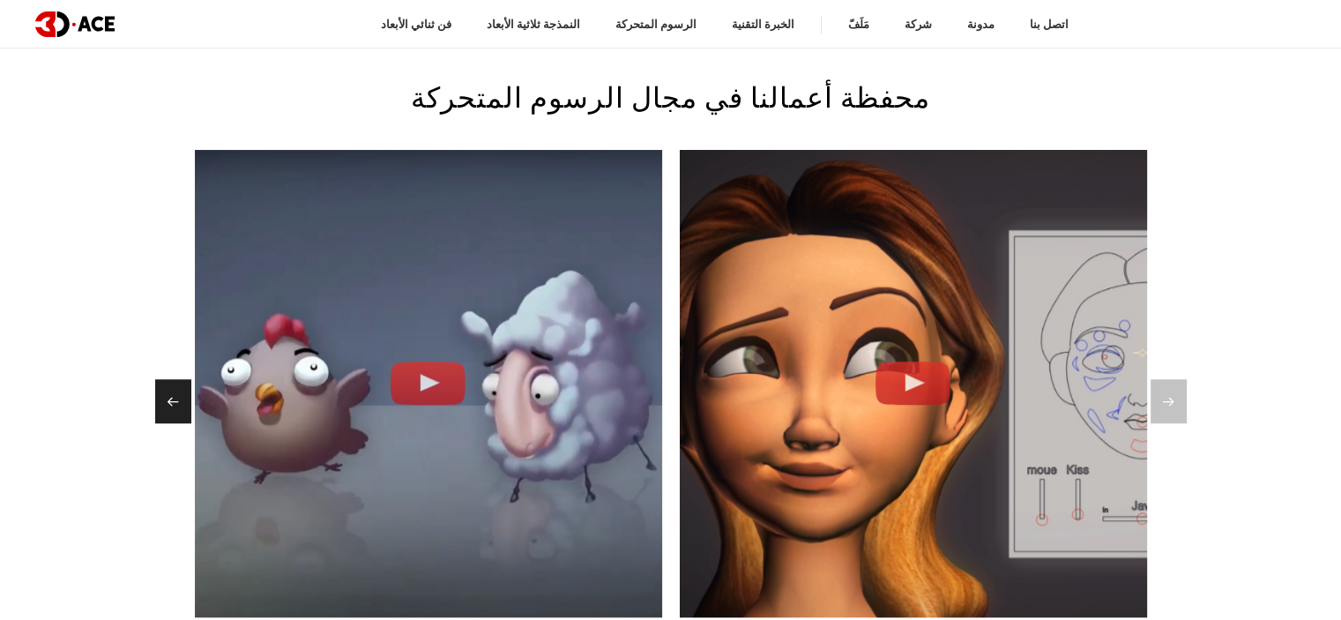
click at [168, 406] on div "الشريحة السابقة" at bounding box center [173, 401] width 36 height 44
click at [168, 406] on div at bounding box center [671, 401] width 1032 height 44
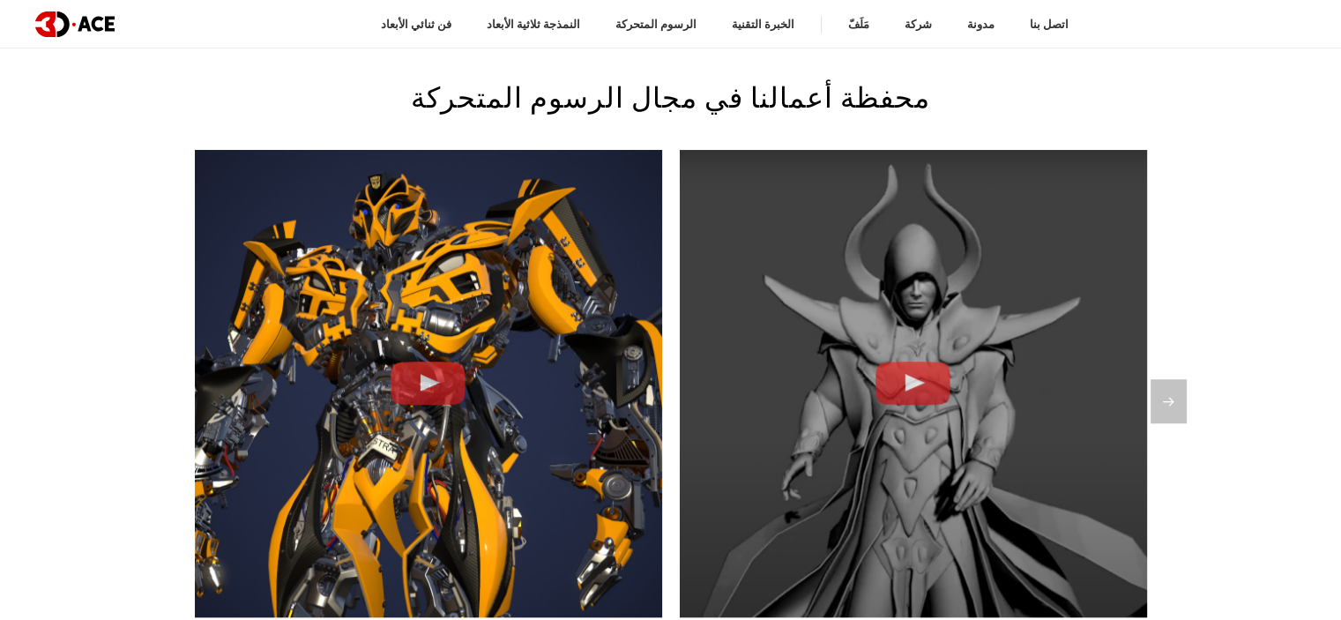
click at [168, 406] on div at bounding box center [671, 401] width 1032 height 44
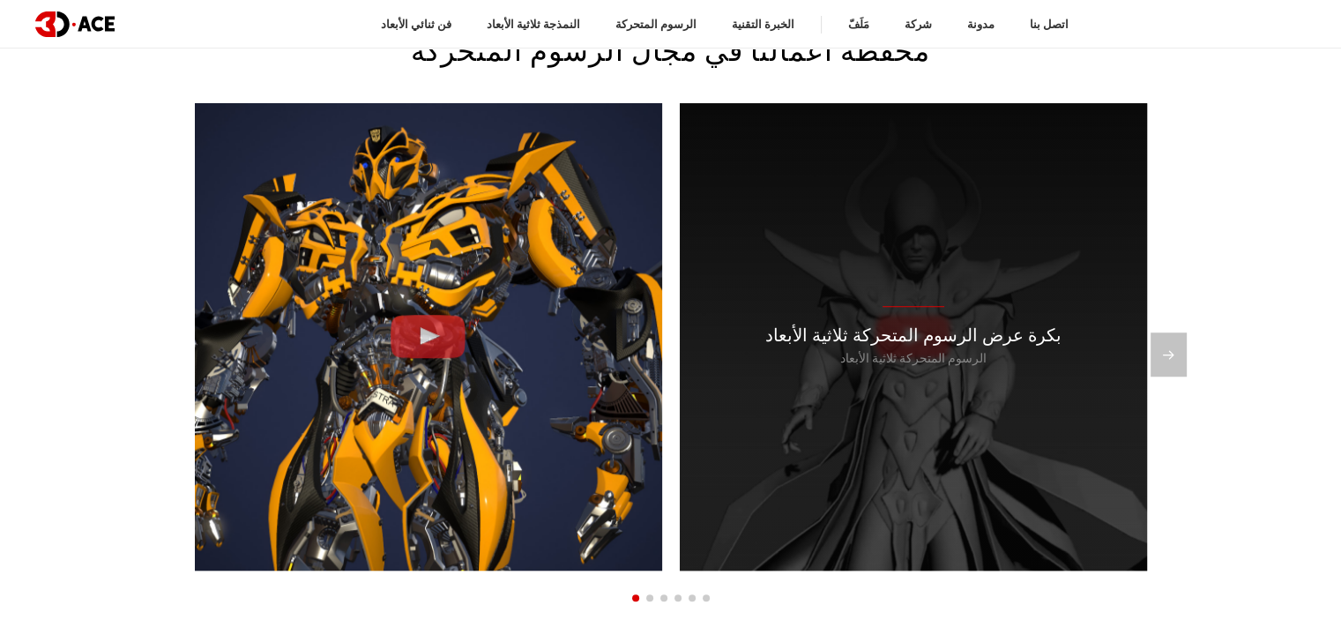
scroll to position [1386, 0]
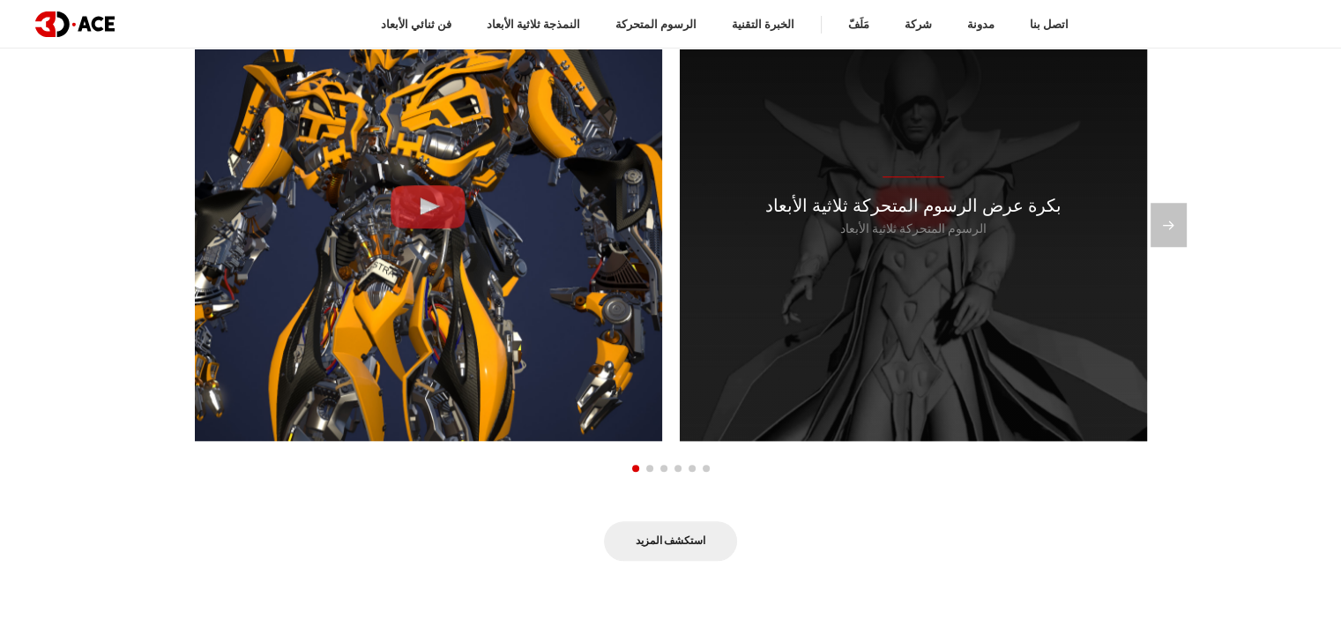
click at [953, 239] on div "بكرة عرض الرسوم المتحركة ثلاثية الأبعاد الرسوم المتحركة ثلاثية الأبعاد" at bounding box center [913, 207] width 467 height 467
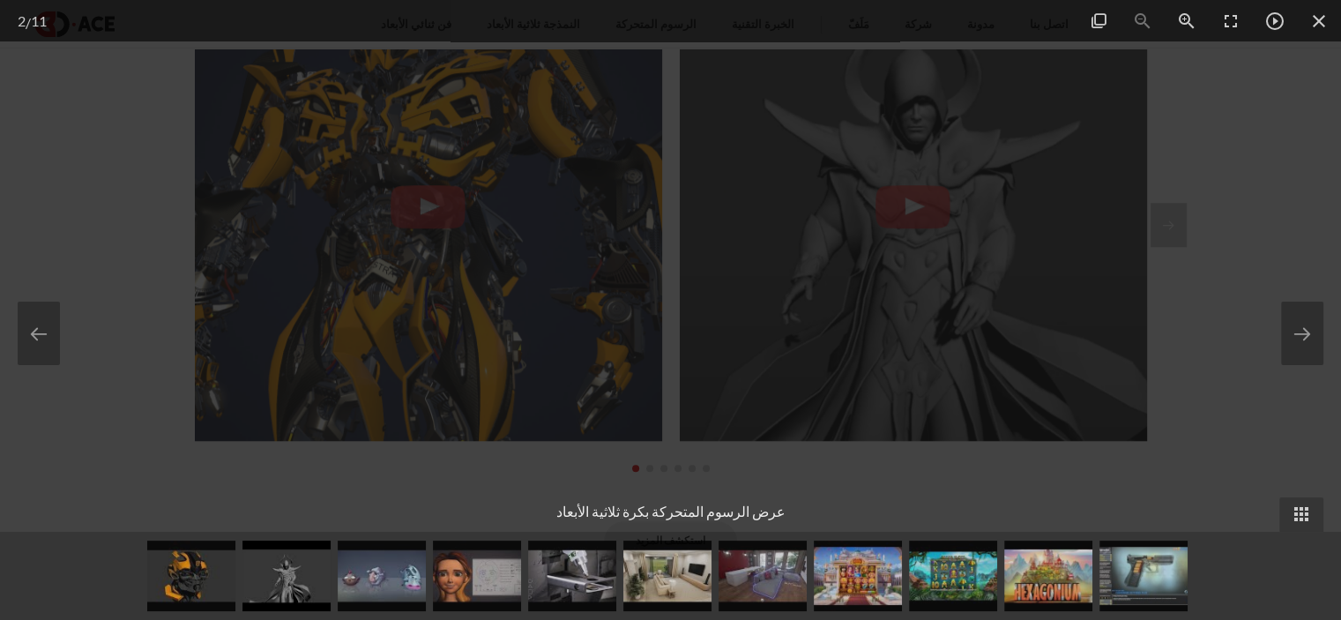
click at [1131, 337] on div at bounding box center [670, 310] width 1341 height 620
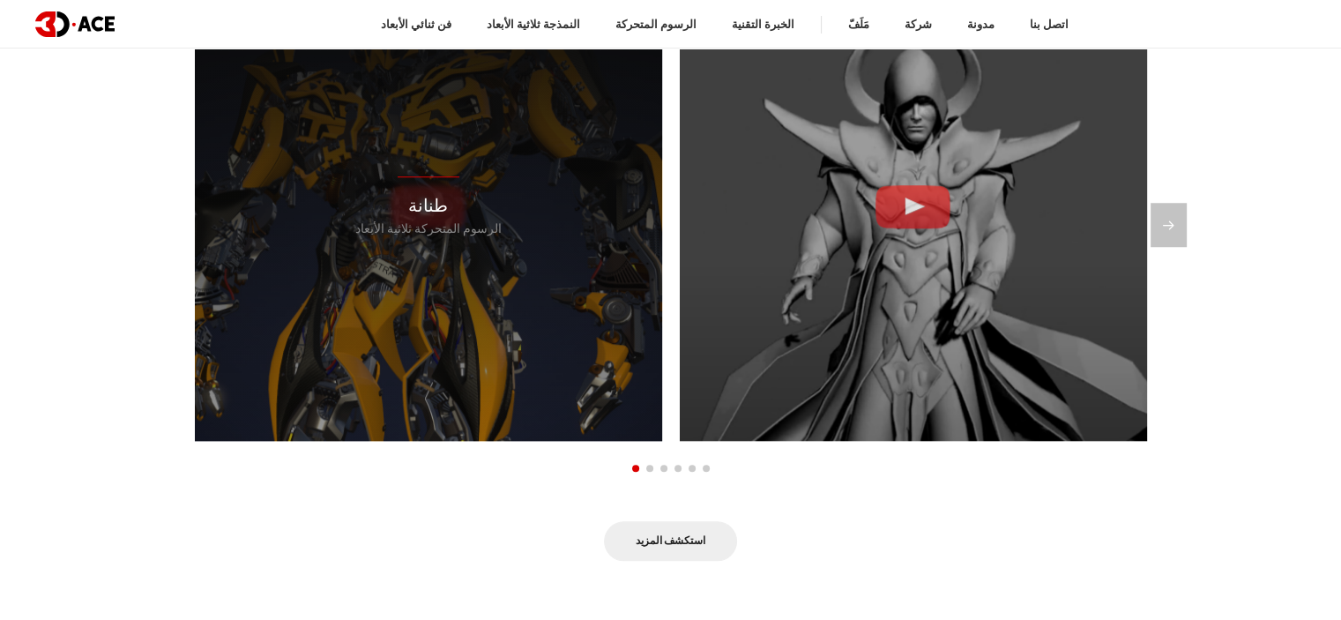
click at [523, 239] on div "طنانة الرسوم المتحركة ثلاثية الأبعاد" at bounding box center [428, 207] width 467 height 467
